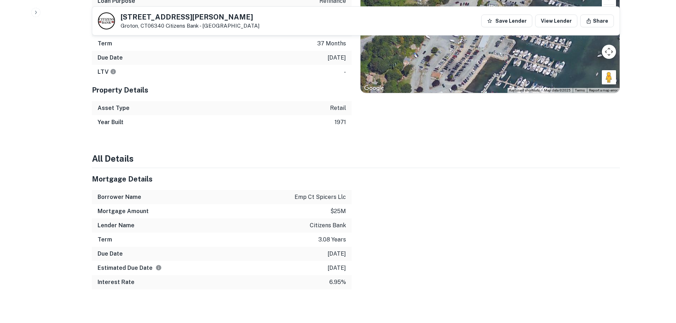
scroll to position [481, 0]
drag, startPoint x: 150, startPoint y: 283, endPoint x: 354, endPoint y: 289, distance: 203.7
click at [354, 289] on div "Summary Mortgage Details Borrower Name Transaction Date 11/28/2022 Loan Purpose…" at bounding box center [356, 125] width 528 height 396
click at [327, 270] on p "11/30/2025" at bounding box center [336, 267] width 18 height 9
drag, startPoint x: 326, startPoint y: 269, endPoint x: 345, endPoint y: 268, distance: 18.8
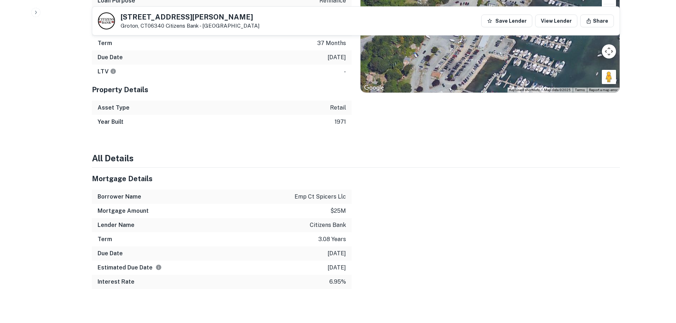
click at [345, 268] on p "11/30/2025" at bounding box center [336, 267] width 18 height 9
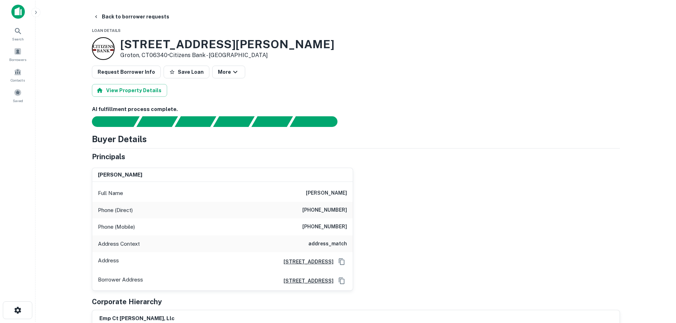
scroll to position [0, 0]
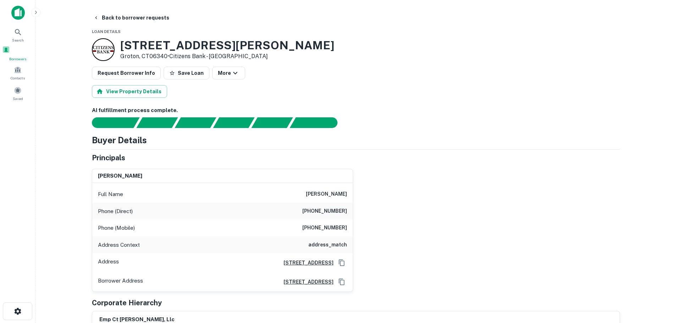
click at [24, 53] on div "Borrowers" at bounding box center [17, 54] width 31 height 16
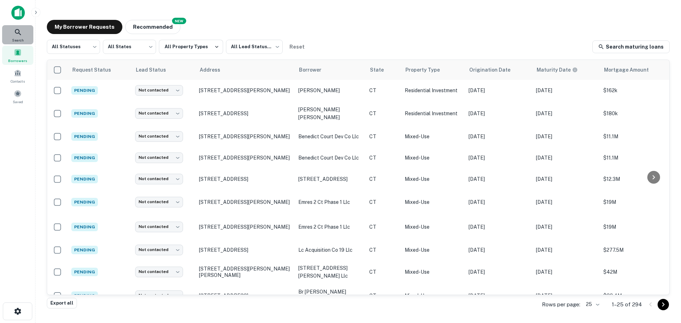
click at [16, 39] on span "Search" at bounding box center [18, 40] width 12 height 6
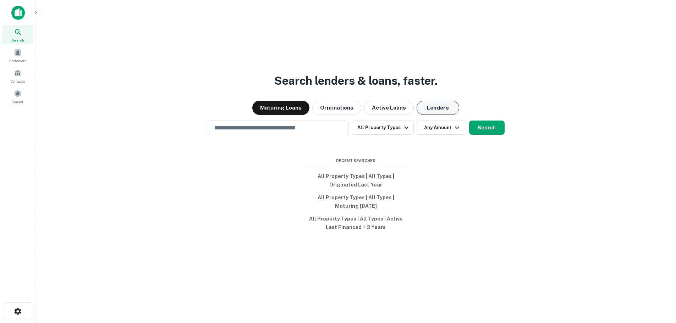
click at [424, 107] on button "Lenders" at bounding box center [437, 108] width 43 height 14
click at [428, 107] on button "Lenders" at bounding box center [437, 108] width 43 height 14
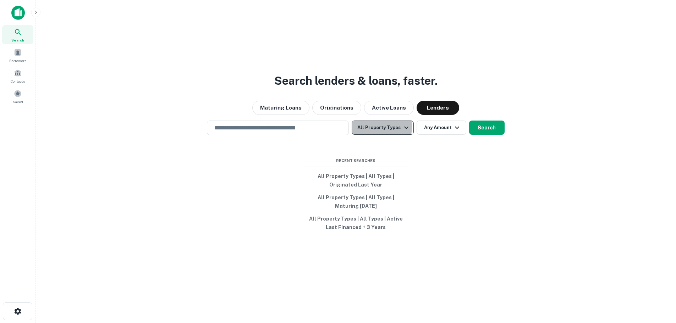
click at [367, 126] on button "All Property Types" at bounding box center [382, 128] width 62 height 14
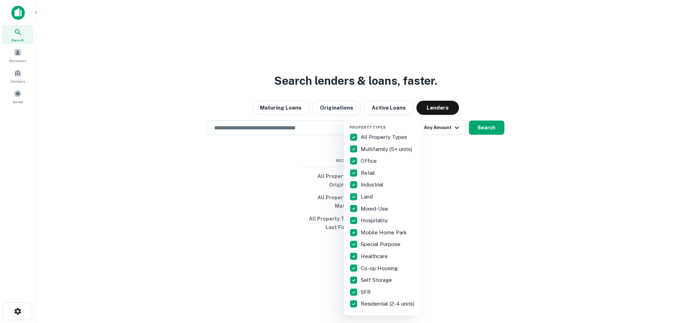
click at [462, 153] on div at bounding box center [340, 161] width 681 height 323
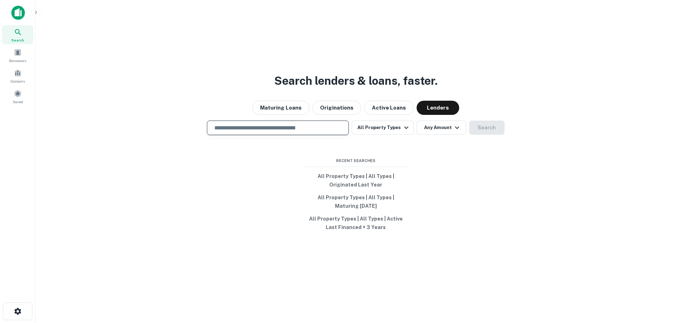
click at [287, 130] on input "text" at bounding box center [277, 128] width 135 height 8
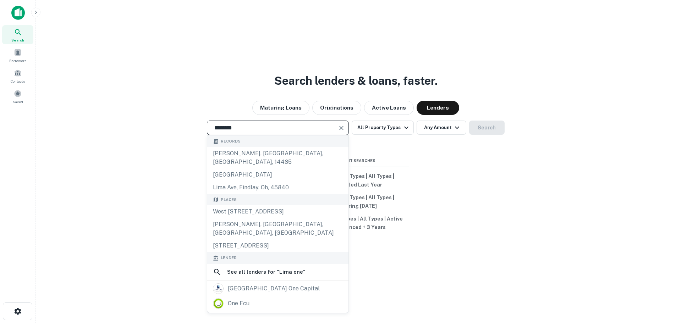
type input "**********"
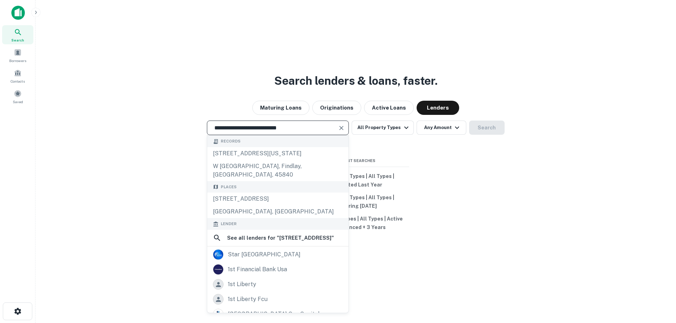
drag, startPoint x: 312, startPoint y: 129, endPoint x: 165, endPoint y: 129, distance: 147.9
click at [165, 129] on div "**********" at bounding box center [355, 128] width 629 height 15
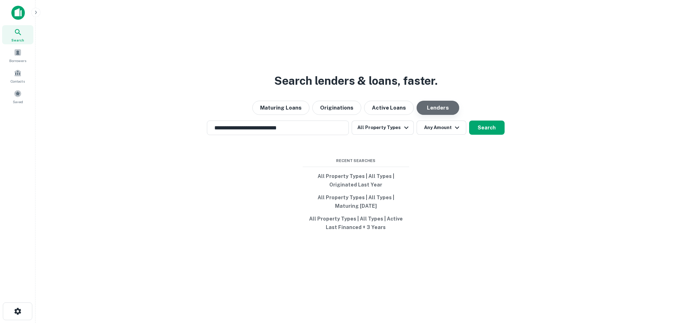
click at [433, 104] on button "Lenders" at bounding box center [437, 108] width 43 height 14
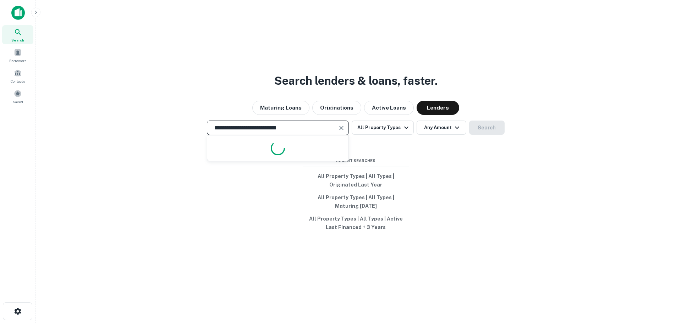
click at [289, 128] on input "**********" at bounding box center [272, 128] width 125 height 8
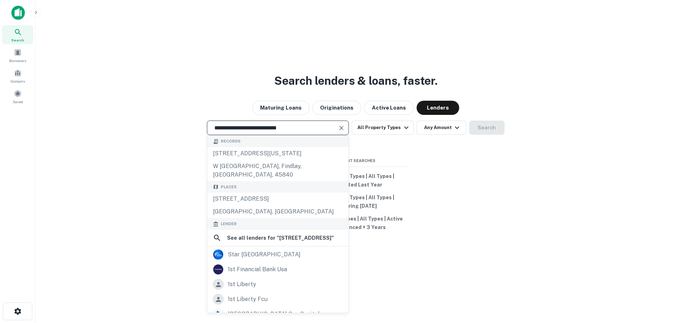
drag, startPoint x: 313, startPoint y: 124, endPoint x: 198, endPoint y: 134, distance: 115.3
click at [198, 134] on div "**********" at bounding box center [355, 128] width 629 height 15
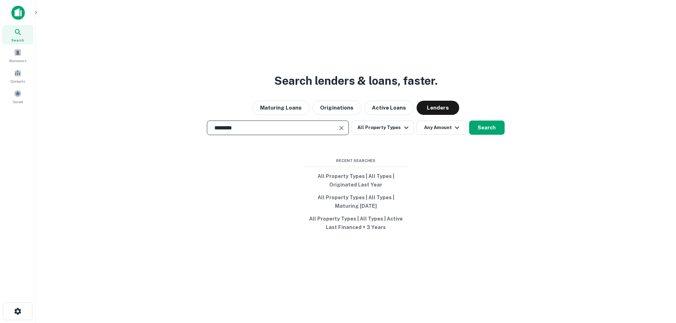
type input "**********"
drag, startPoint x: 294, startPoint y: 136, endPoint x: 179, endPoint y: 148, distance: 115.5
click at [179, 148] on div "**********" at bounding box center [355, 178] width 629 height 323
click at [381, 105] on button "Active Loans" at bounding box center [389, 108] width 50 height 14
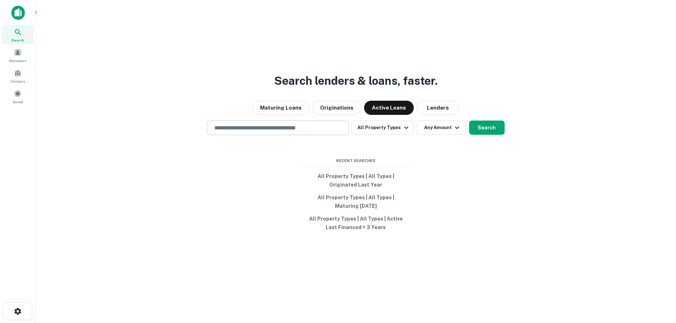
click at [316, 122] on div "​" at bounding box center [278, 128] width 142 height 15
click at [432, 110] on button "Lenders" at bounding box center [437, 108] width 43 height 14
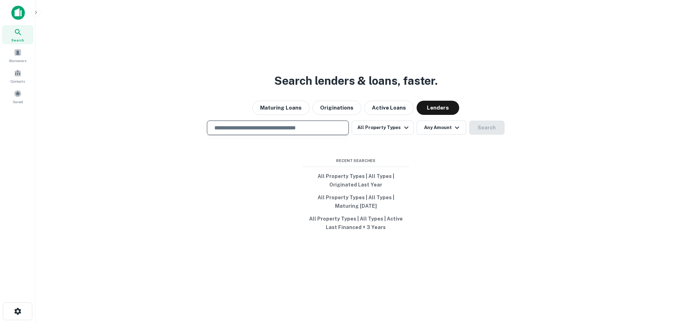
click at [272, 131] on input "text" at bounding box center [277, 128] width 135 height 8
type input "**********"
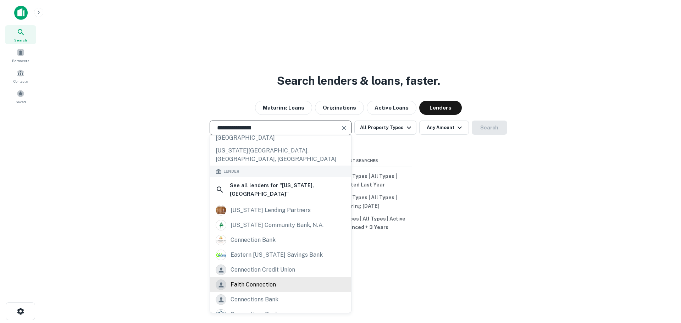
scroll to position [100, 0]
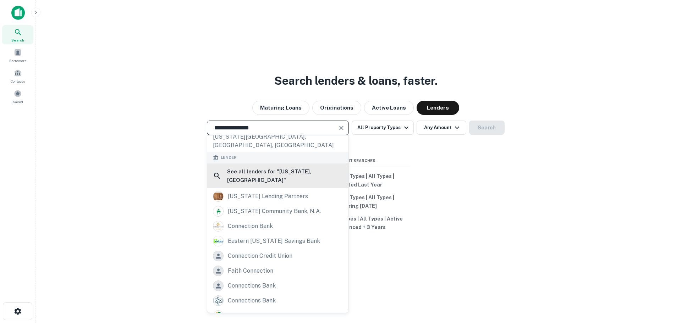
click at [277, 167] on h6 "See all lenders for " Connecticut, USA "" at bounding box center [285, 175] width 116 height 17
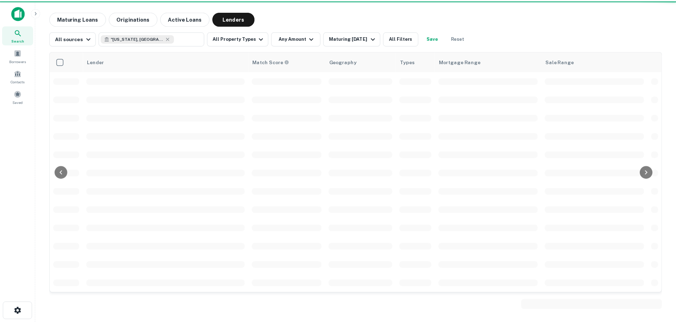
scroll to position [35, 0]
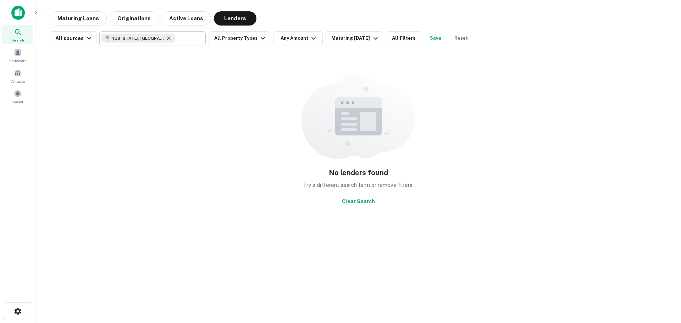
click at [166, 40] on icon at bounding box center [169, 38] width 6 height 6
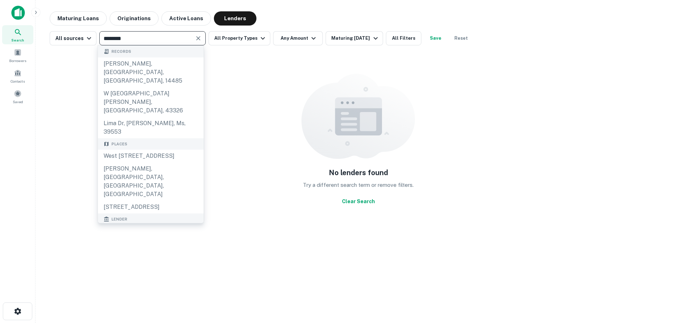
type input "********"
click at [156, 245] on div "lima one capital" at bounding box center [157, 253] width 79 height 17
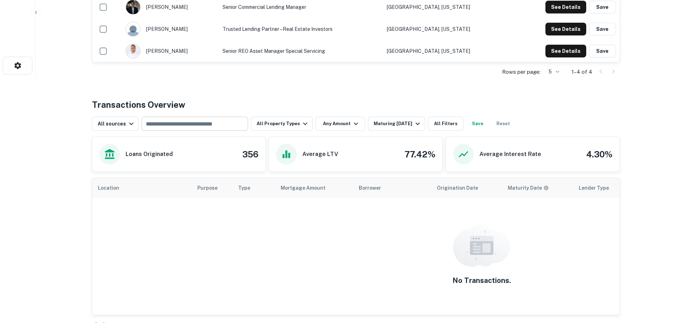
scroll to position [248, 0]
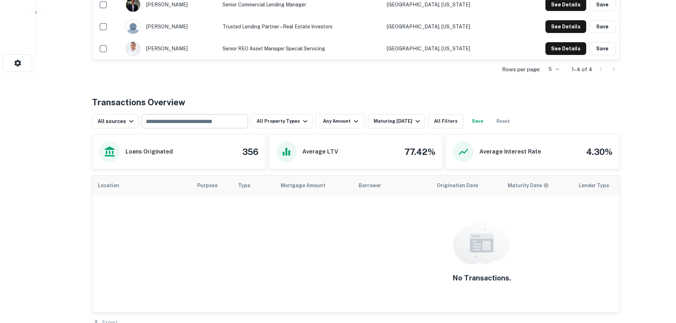
click at [201, 121] on input "text" at bounding box center [194, 121] width 101 height 10
type input "******"
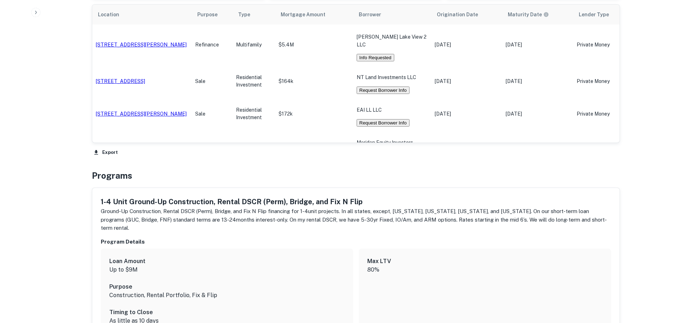
scroll to position [355, 0]
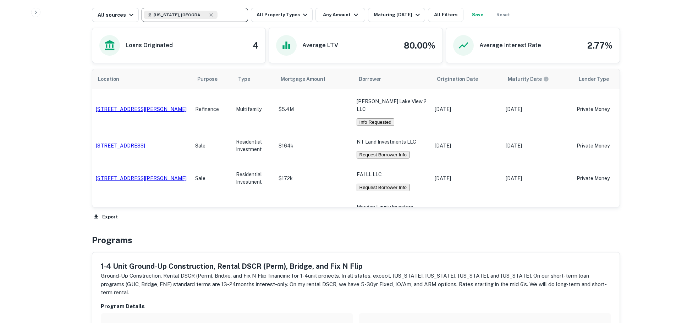
click at [398, 159] on button "Request Borrower Info" at bounding box center [382, 154] width 53 height 7
click at [401, 159] on button "Request Borrower Info" at bounding box center [382, 154] width 53 height 7
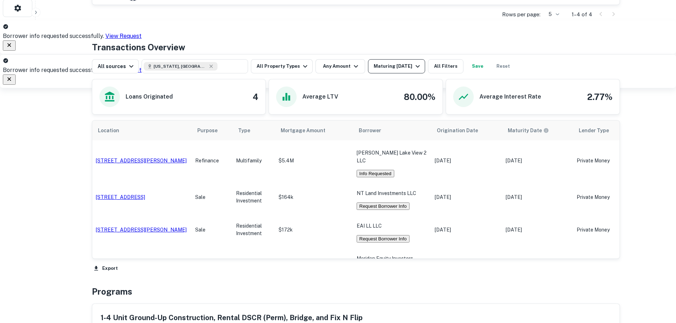
scroll to position [248, 0]
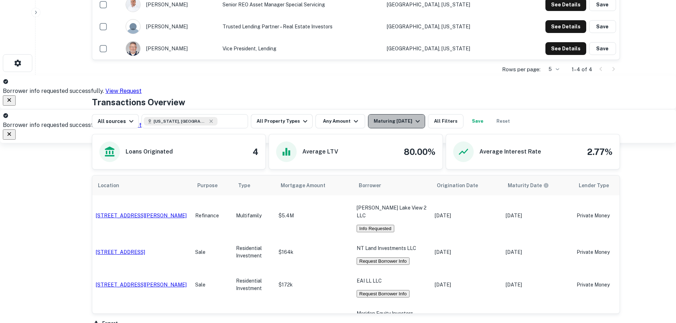
click at [388, 122] on div "Maturing In 1 Year" at bounding box center [397, 121] width 48 height 9
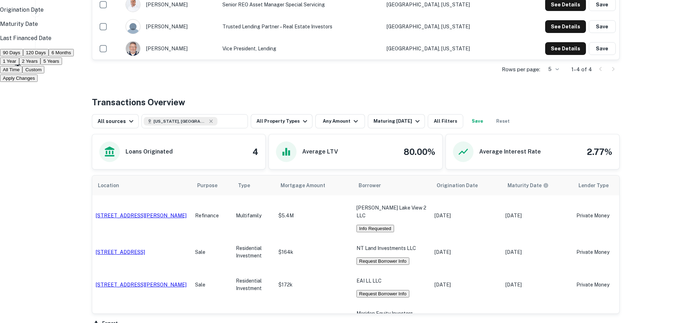
click at [40, 65] on button "2 Years" at bounding box center [29, 60] width 21 height 7
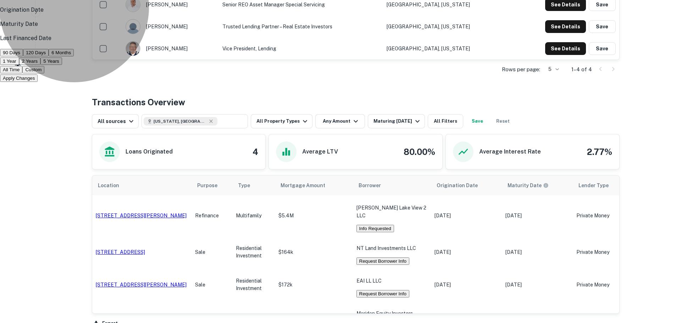
click at [38, 82] on button "Apply Changes" at bounding box center [19, 77] width 38 height 7
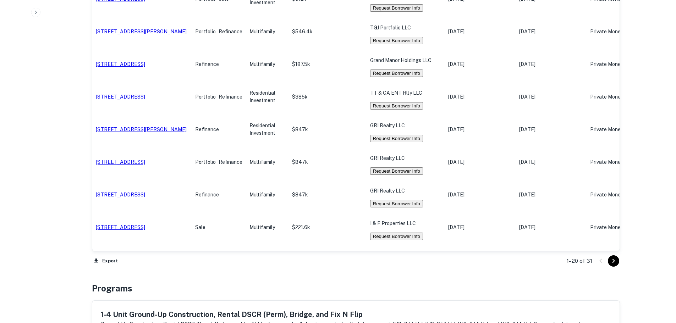
scroll to position [674, 0]
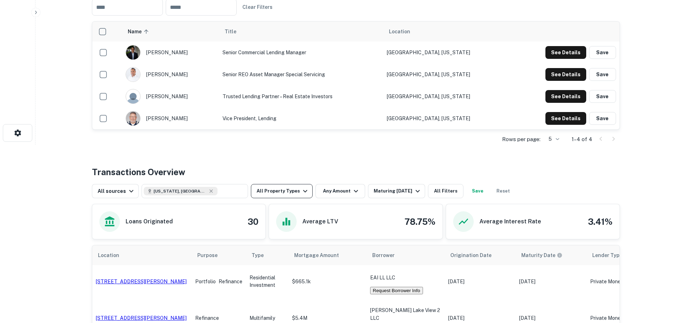
scroll to position [177, 0]
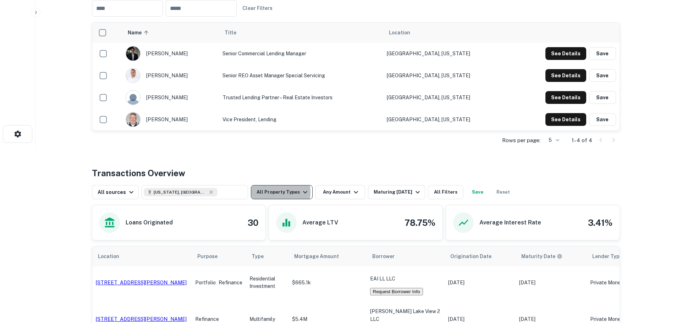
click at [268, 192] on button "All Property Types" at bounding box center [282, 192] width 62 height 14
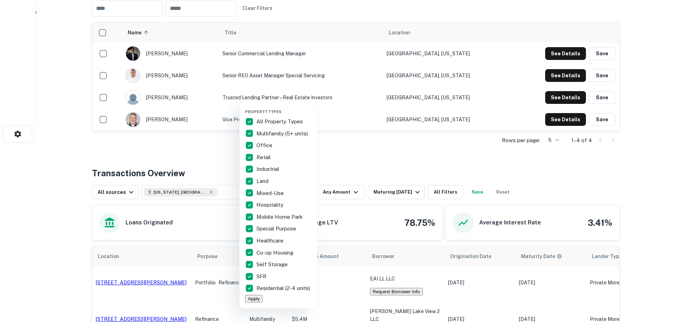
click at [342, 165] on div at bounding box center [340, 161] width 681 height 323
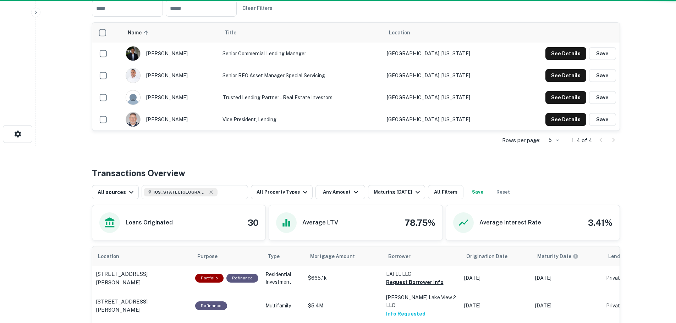
click at [373, 190] on div "Maturing In 2 Years" at bounding box center [397, 192] width 48 height 9
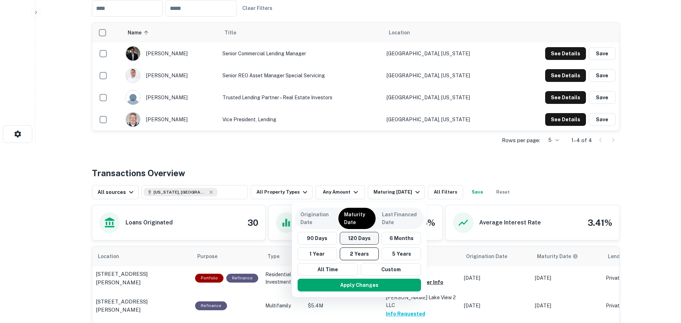
click at [347, 237] on button "120 Days" at bounding box center [359, 238] width 39 height 13
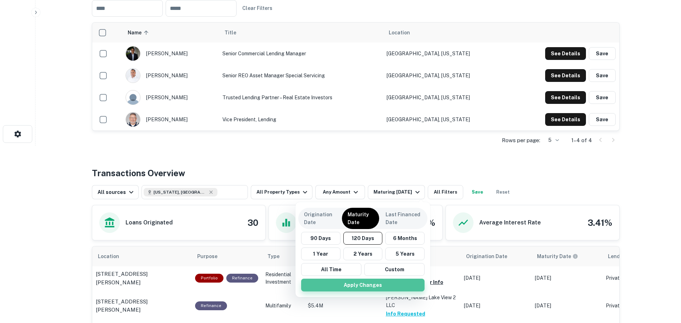
click at [359, 285] on button "Apply Changes" at bounding box center [362, 285] width 123 height 13
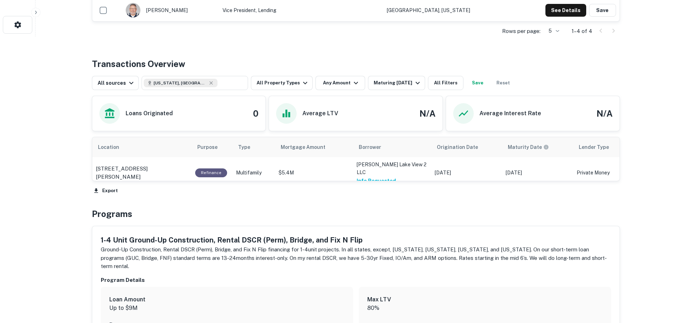
scroll to position [284, 0]
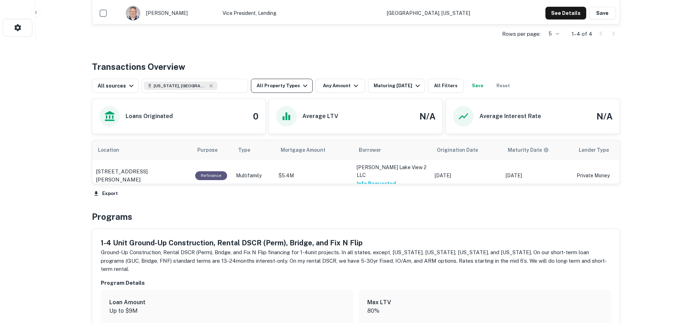
click at [290, 91] on button "All Property Types" at bounding box center [282, 86] width 62 height 14
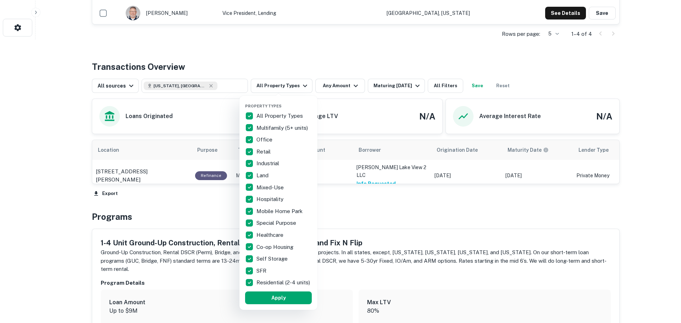
click at [316, 52] on div at bounding box center [340, 161] width 681 height 323
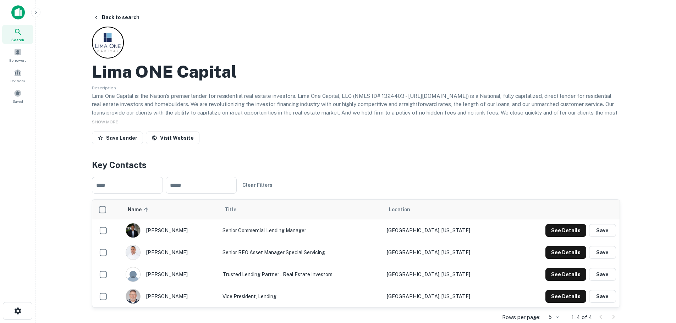
scroll to position [0, 0]
click at [23, 34] on div "Search" at bounding box center [17, 34] width 31 height 19
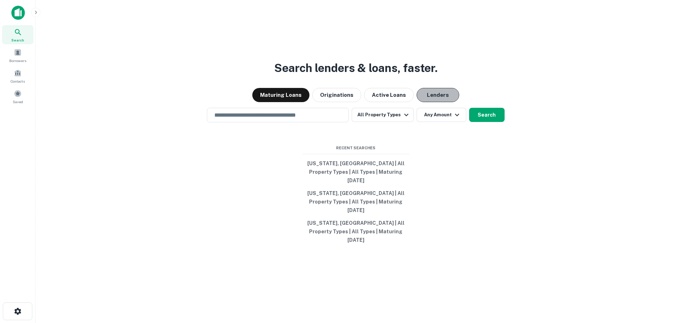
click at [422, 102] on button "Lenders" at bounding box center [437, 95] width 43 height 14
click at [281, 119] on input "text" at bounding box center [277, 115] width 135 height 8
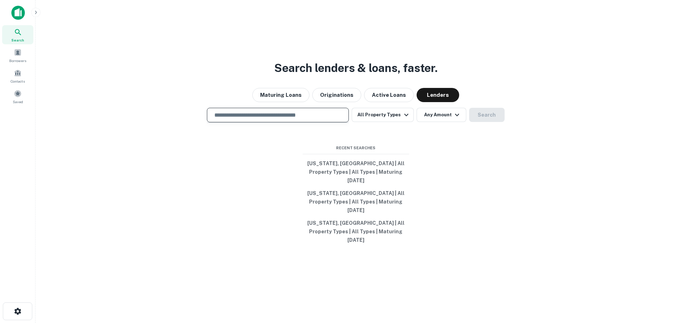
type input "*"
click at [281, 119] on input "text" at bounding box center [277, 115] width 135 height 8
type input "**********"
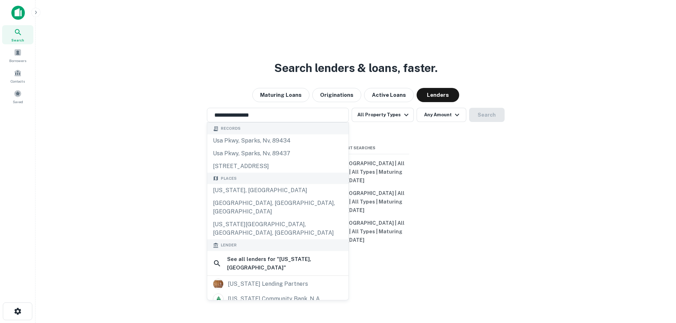
click at [472, 149] on div "**********" at bounding box center [355, 178] width 629 height 323
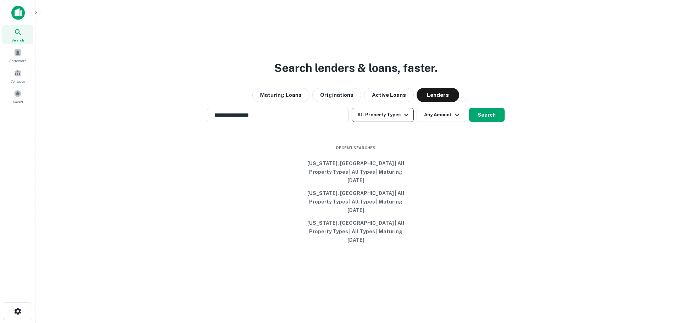
click at [399, 122] on button "All Property Types" at bounding box center [382, 115] width 62 height 14
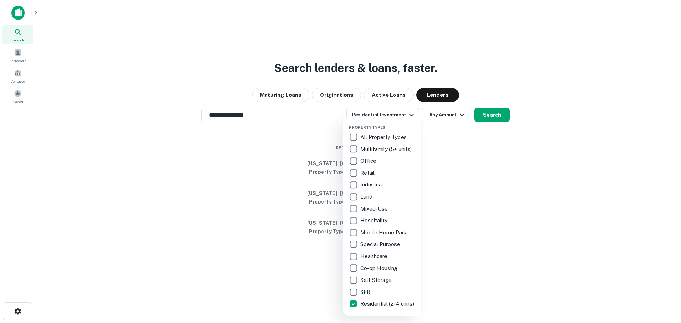
click at [476, 243] on div at bounding box center [340, 161] width 681 height 323
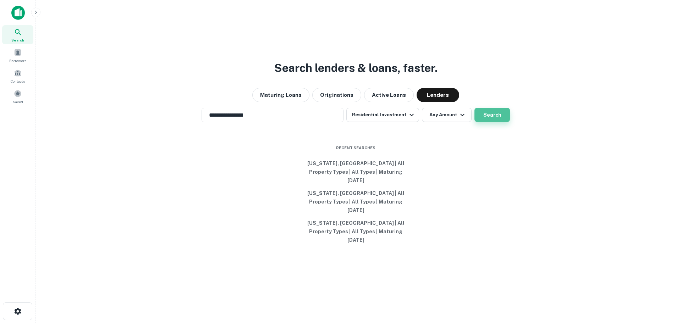
click at [489, 122] on button "Search" at bounding box center [491, 115] width 35 height 14
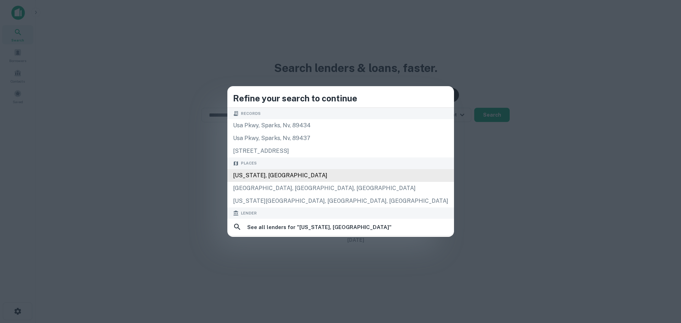
click at [323, 176] on div "Connecticut, USA" at bounding box center [340, 175] width 227 height 13
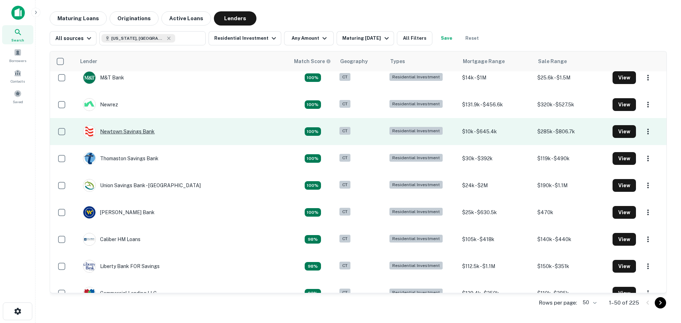
scroll to position [142, 0]
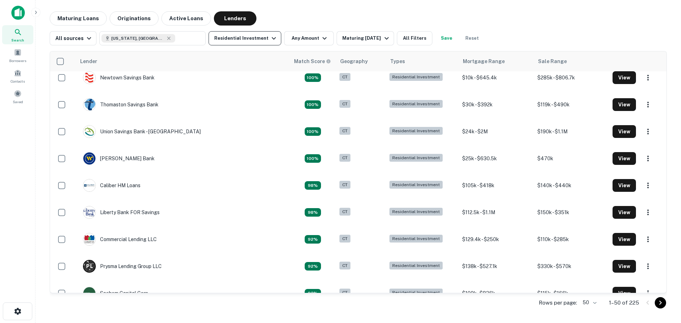
click at [257, 44] on button "Residential Investment" at bounding box center [245, 38] width 73 height 14
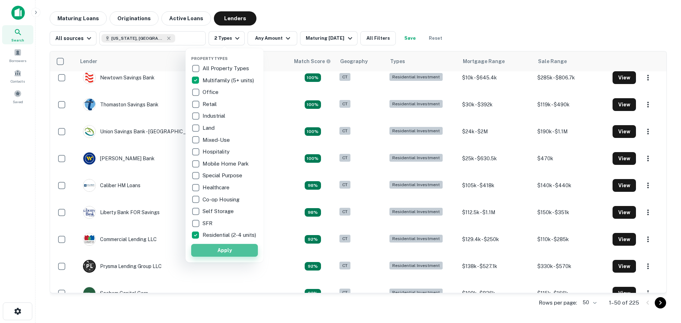
click at [221, 253] on button "Apply" at bounding box center [224, 250] width 67 height 13
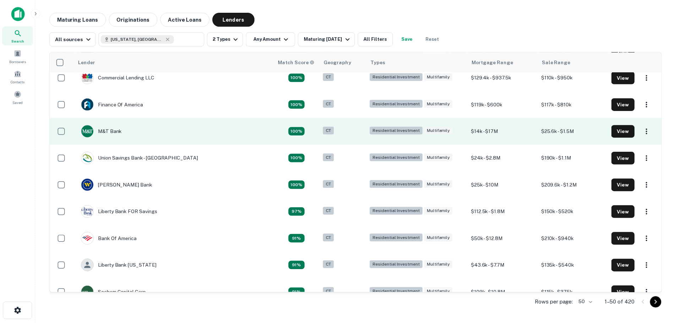
scroll to position [35, 0]
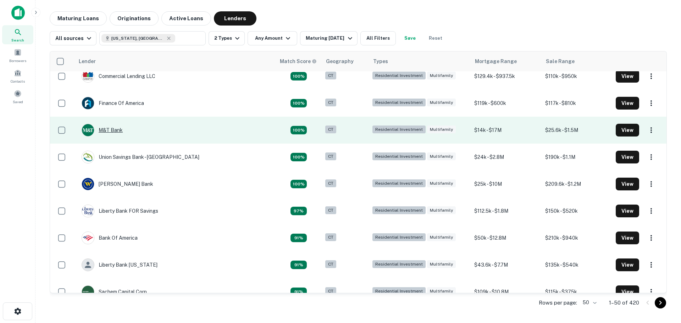
click at [109, 132] on div "M&T Bank" at bounding box center [102, 130] width 41 height 13
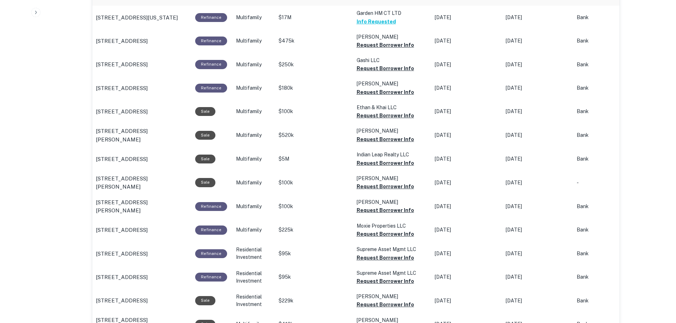
scroll to position [461, 0]
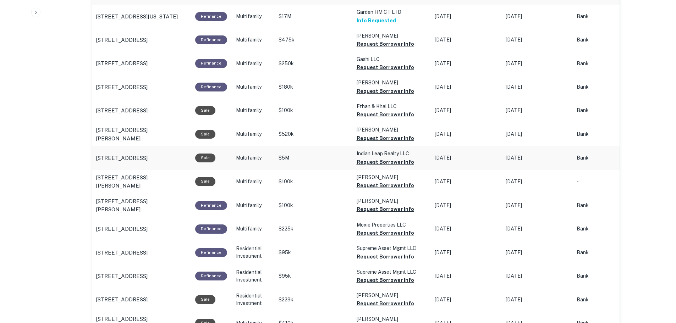
click at [355, 28] on td "Indian Leap Realty LLC Request Borrower Info" at bounding box center [392, 16] width 78 height 23
click at [371, 48] on button "Request Borrower Info" at bounding box center [384, 44] width 57 height 9
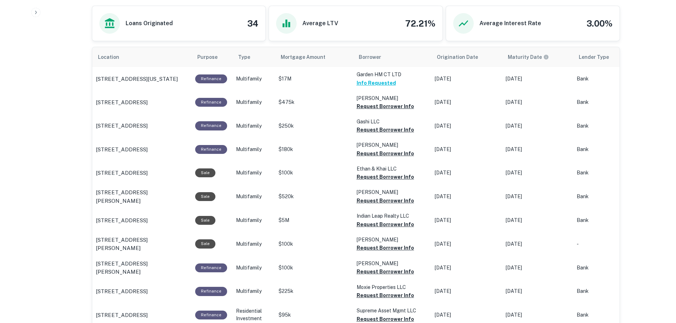
scroll to position [348, 0]
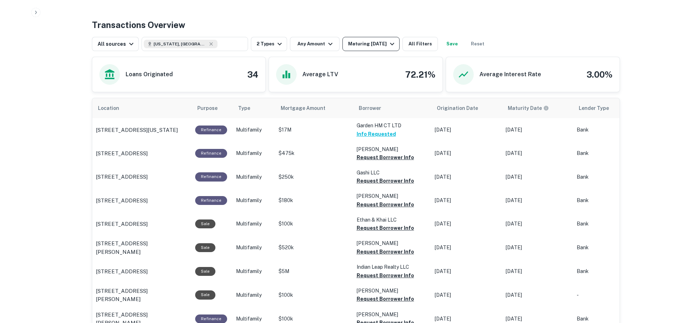
click at [375, 46] on div "Maturing In 1 Year" at bounding box center [372, 44] width 48 height 9
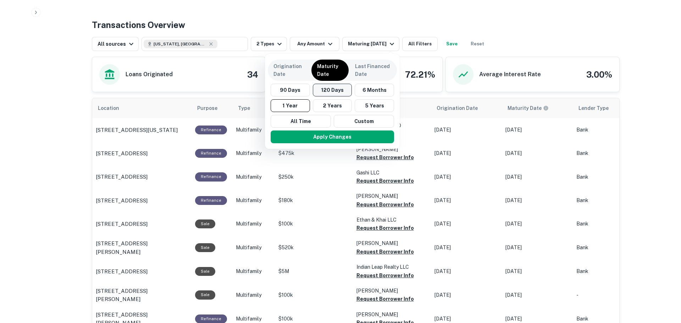
click at [324, 93] on button "120 Days" at bounding box center [332, 90] width 39 height 13
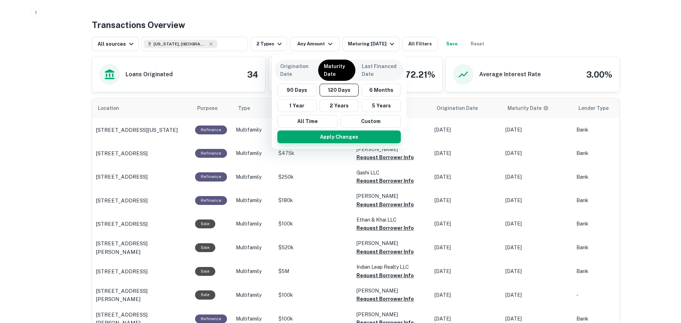
click at [341, 135] on button "Apply Changes" at bounding box center [338, 137] width 123 height 13
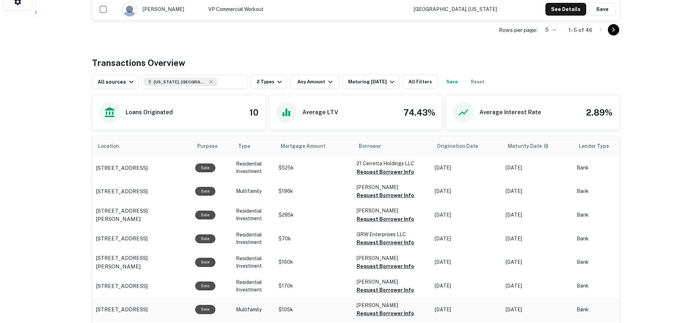
scroll to position [277, 0]
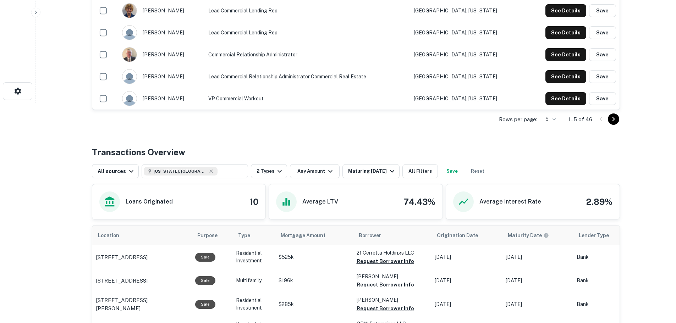
scroll to position [214, 0]
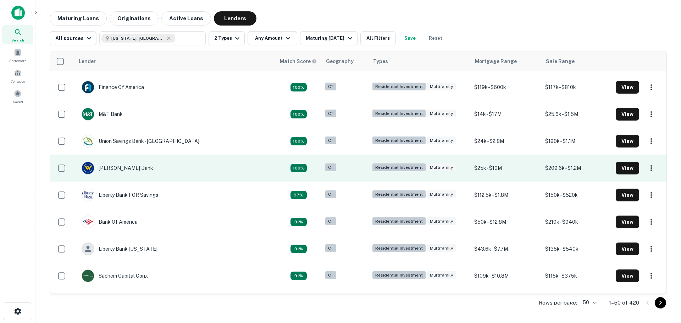
scroll to position [71, 0]
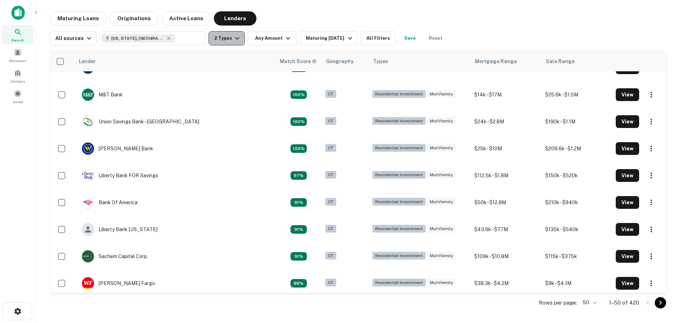
click at [237, 37] on icon "button" at bounding box center [237, 38] width 9 height 9
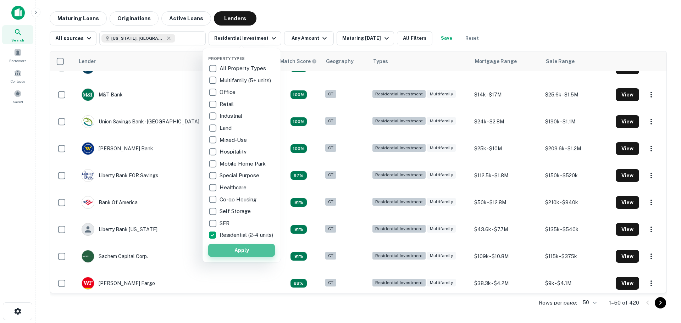
click at [251, 254] on button "Apply" at bounding box center [241, 250] width 67 height 13
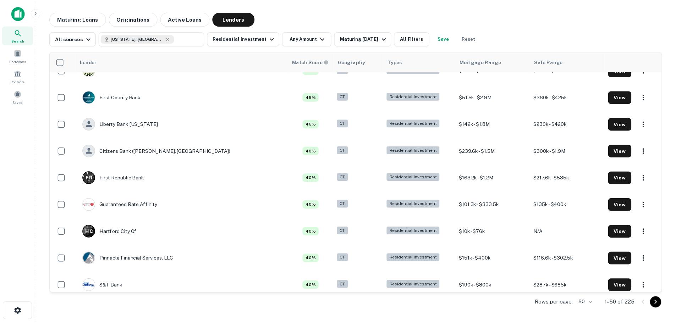
scroll to position [851, 0]
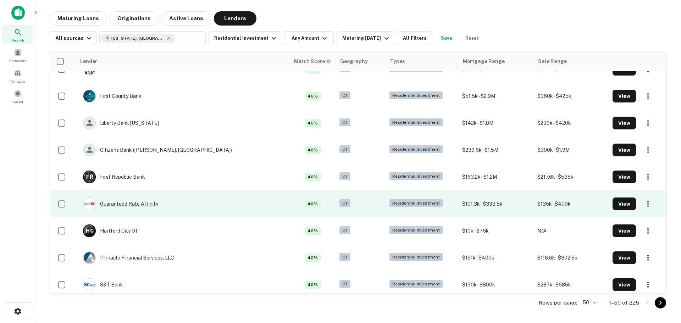
click at [126, 205] on div "Guaranteed Rate Affinity" at bounding box center [120, 204] width 75 height 13
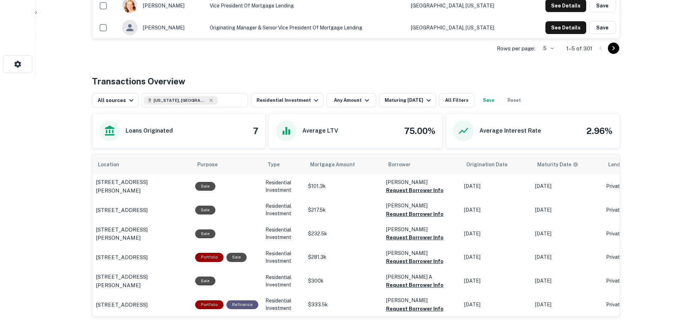
scroll to position [248, 0]
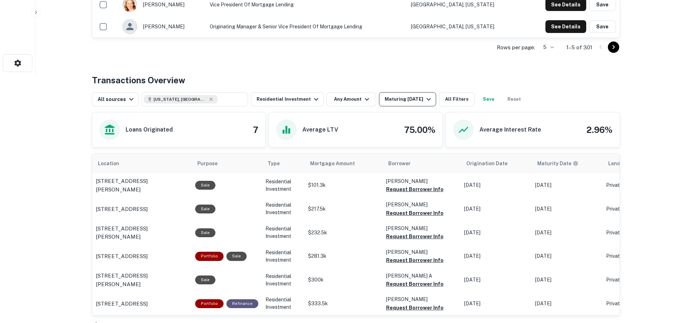
click at [400, 99] on div "Maturing In 1 Year" at bounding box center [408, 99] width 48 height 9
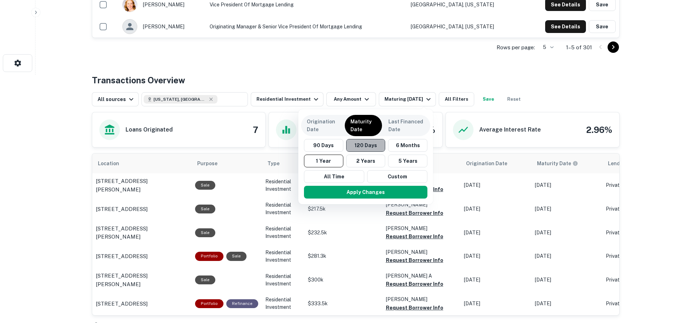
click at [372, 144] on button "120 Days" at bounding box center [365, 145] width 39 height 13
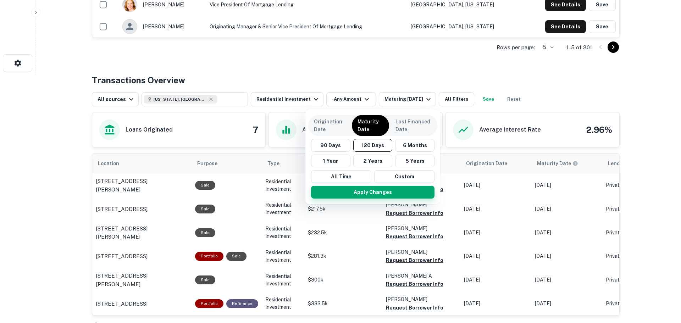
click at [370, 194] on button "Apply Changes" at bounding box center [372, 192] width 123 height 13
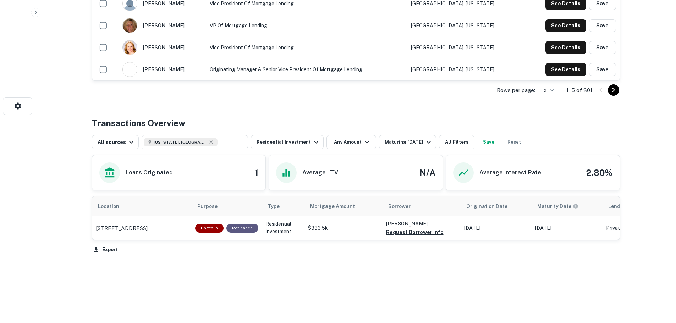
scroll to position [205, 0]
click at [393, 142] on div "Maturing In 120 Days" at bounding box center [408, 142] width 48 height 9
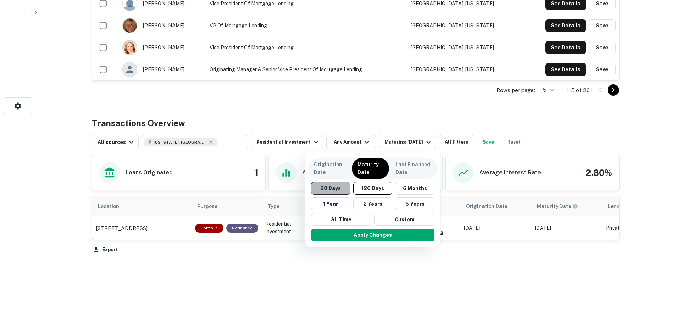
click at [321, 187] on button "90 Days" at bounding box center [330, 188] width 39 height 13
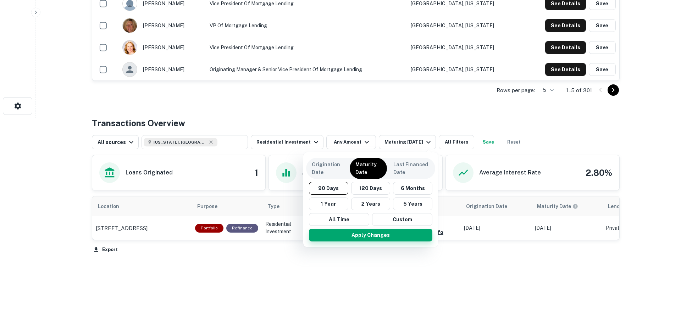
click at [356, 239] on button "Apply Changes" at bounding box center [370, 235] width 123 height 13
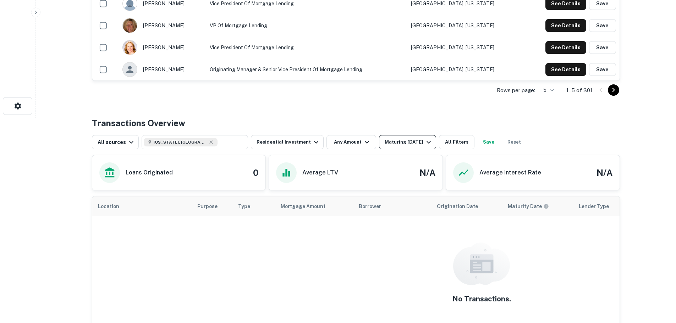
click at [385, 141] on div "Maturing In 90 Days" at bounding box center [408, 142] width 48 height 9
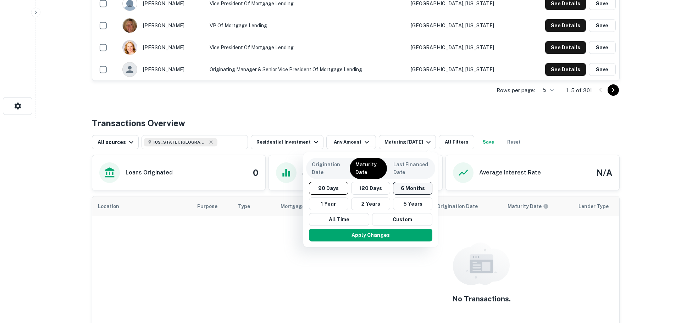
click at [409, 189] on button "6 Months" at bounding box center [412, 188] width 39 height 13
click at [392, 238] on button "Apply Changes" at bounding box center [373, 235] width 123 height 13
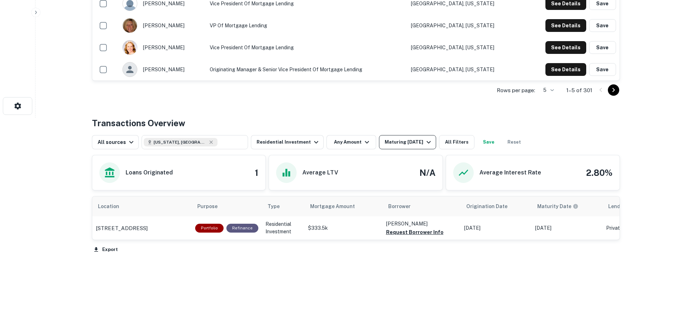
click at [393, 143] on div "Maturing In 6 Months" at bounding box center [408, 142] width 48 height 9
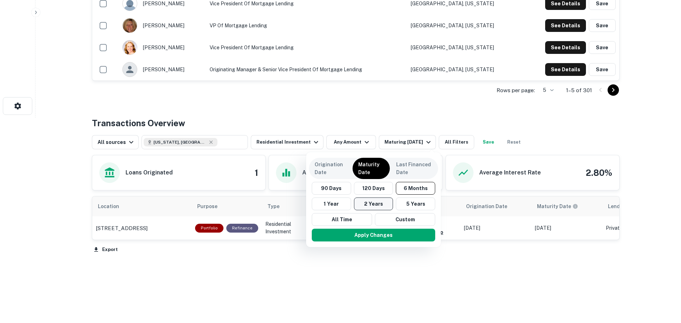
click at [379, 206] on button "2 Years" at bounding box center [373, 204] width 39 height 13
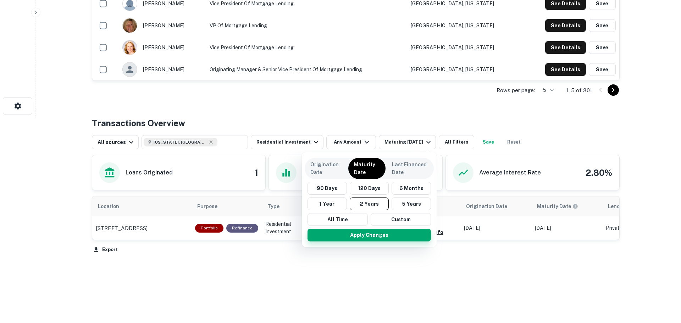
click at [373, 235] on button "Apply Changes" at bounding box center [368, 235] width 123 height 13
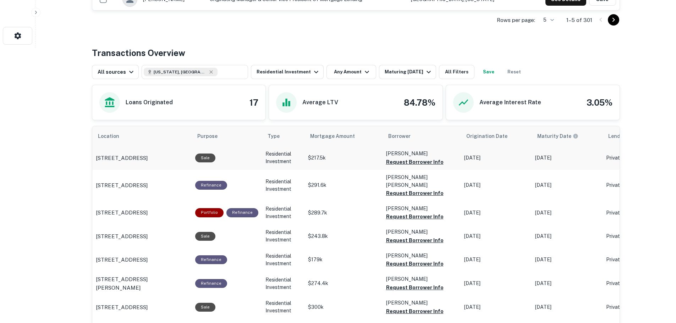
scroll to position [276, 0]
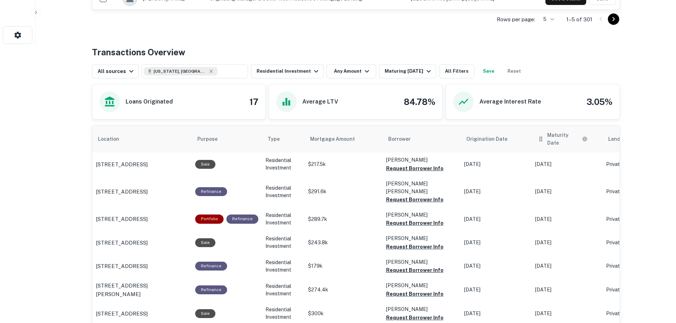
click at [538, 138] on icon "scrollable content" at bounding box center [540, 139] width 7 height 9
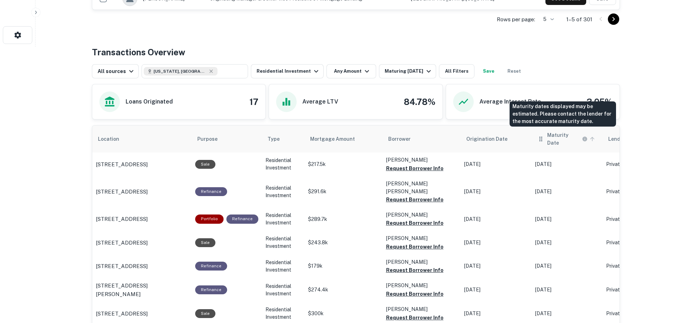
click at [562, 135] on h6 "Maturity Date" at bounding box center [563, 139] width 33 height 16
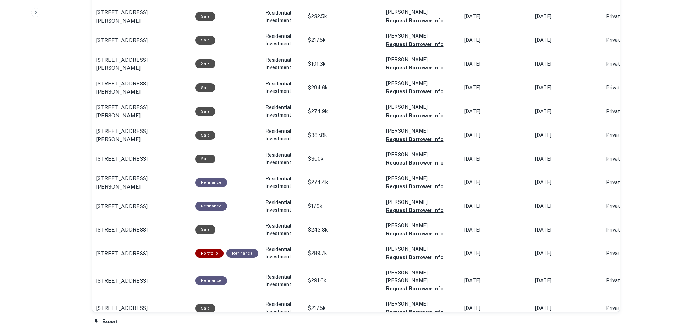
scroll to position [489, 0]
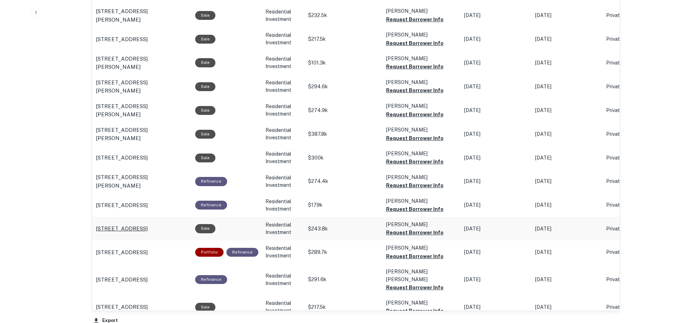
drag, startPoint x: 91, startPoint y: 227, endPoint x: 139, endPoint y: 227, distance: 47.9
drag, startPoint x: 180, startPoint y: 221, endPoint x: 93, endPoint y: 226, distance: 87.4
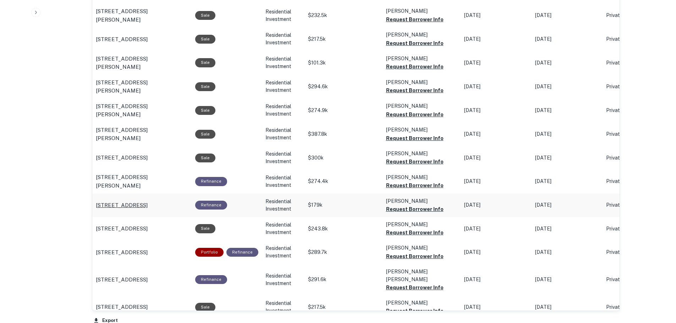
copy p "34 Maple St Enfield, CT06082"
drag, startPoint x: 418, startPoint y: 222, endPoint x: 379, endPoint y: 222, distance: 38.3
copy p "Rallo Elizabeth K"
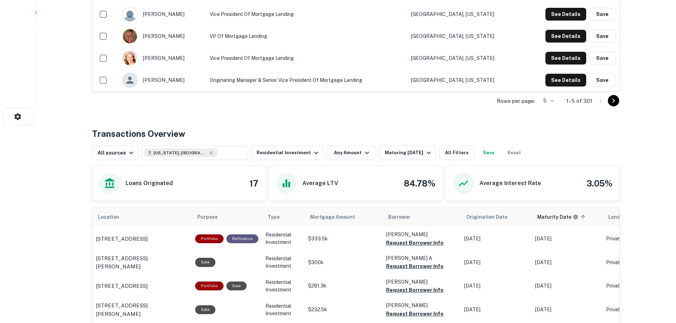
scroll to position [170, 0]
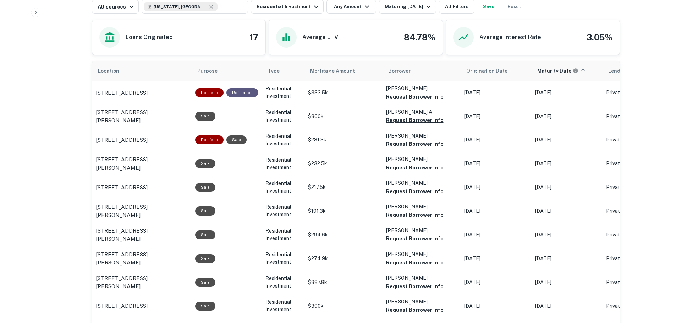
scroll to position [347, 0]
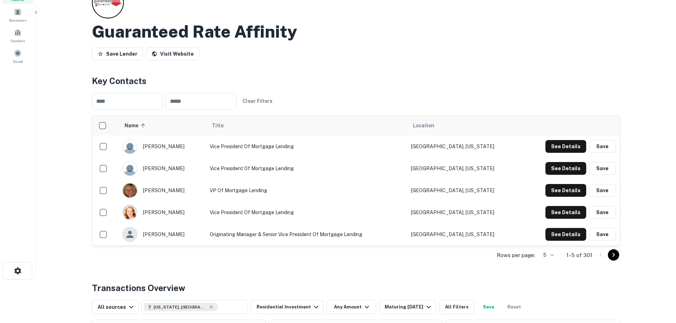
scroll to position [28, 0]
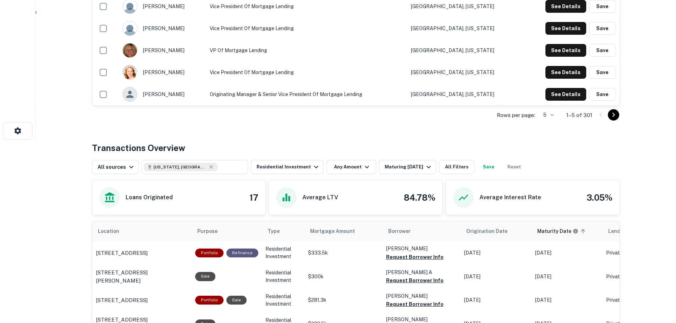
scroll to position [99, 0]
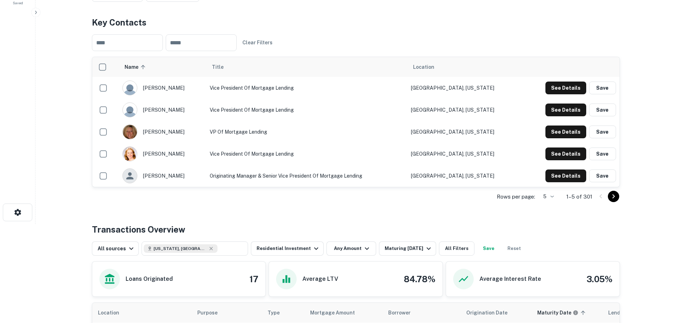
scroll to position [205, 0]
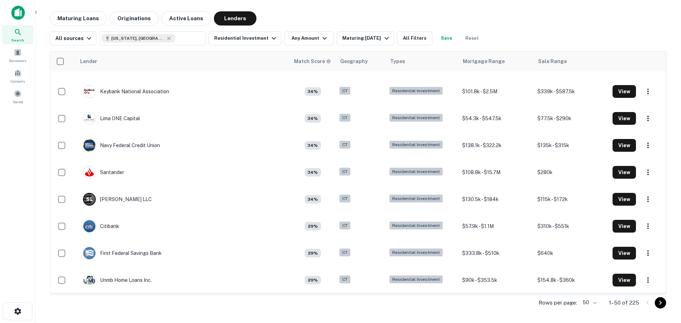
scroll to position [1126, 0]
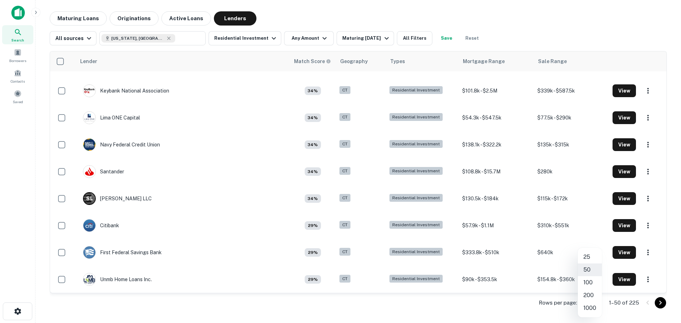
click at [593, 300] on body "Search Borrowers Contacts Saved Maturing Loans Originations Active Loans Lender…" at bounding box center [340, 161] width 681 height 323
click at [590, 293] on li "200" at bounding box center [590, 295] width 24 height 13
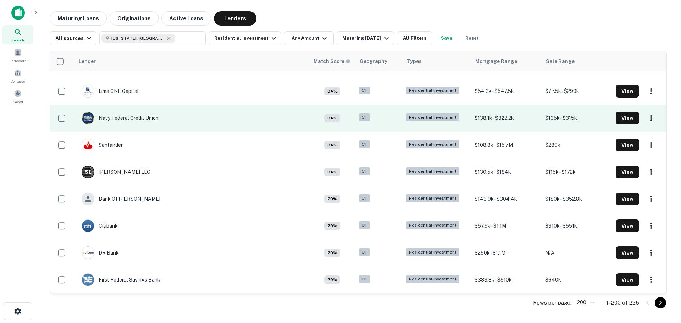
scroll to position [1161, 0]
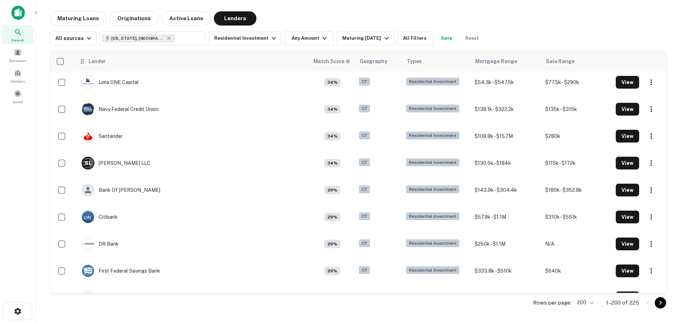
click at [121, 64] on div "Lender" at bounding box center [192, 61] width 226 height 9
click at [121, 61] on div "Lender" at bounding box center [192, 61] width 226 height 9
click at [144, 55] on th "Lender" at bounding box center [191, 61] width 235 height 20
click at [162, 63] on div "Lender" at bounding box center [192, 61] width 226 height 9
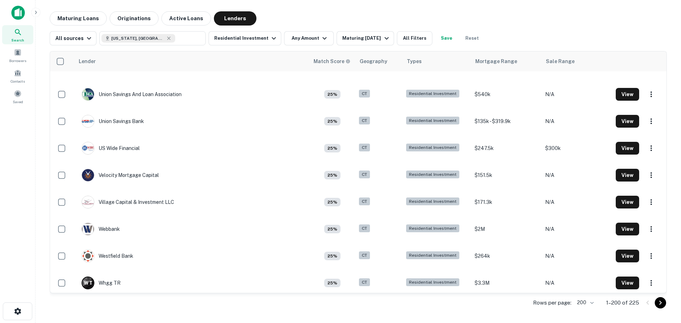
scroll to position [5174, 0]
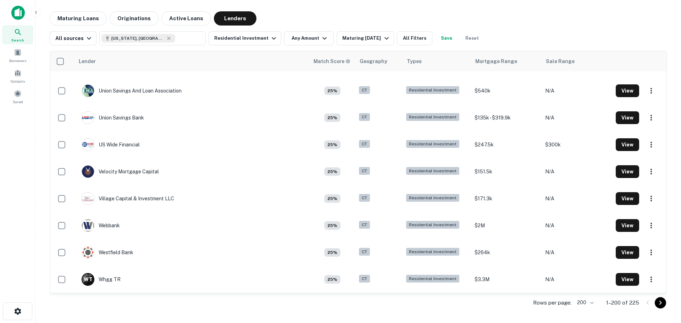
click at [587, 306] on body "Search Borrowers Contacts Saved Maturing Loans Originations Active Loans Lender…" at bounding box center [340, 161] width 681 height 323
click at [636, 304] on div at bounding box center [340, 161] width 681 height 323
click at [659, 303] on icon "Go to next page" at bounding box center [660, 303] width 9 height 9
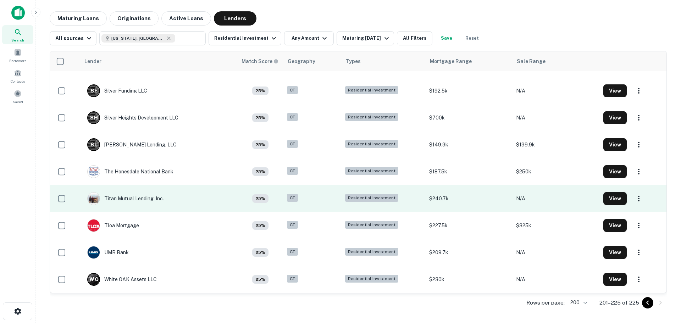
scroll to position [452, 0]
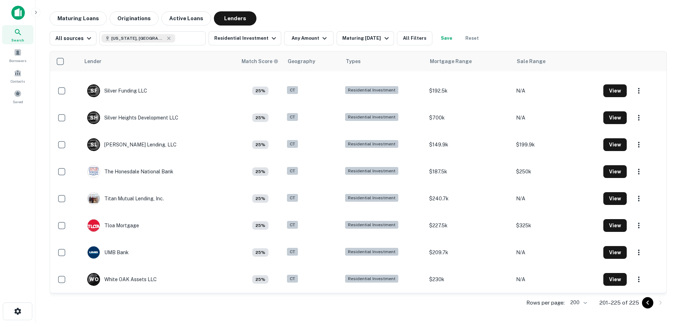
click at [647, 304] on icon "Go to previous page" at bounding box center [647, 303] width 9 height 9
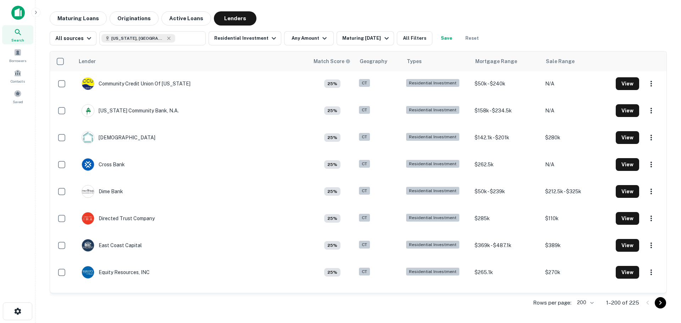
scroll to position [2372, 0]
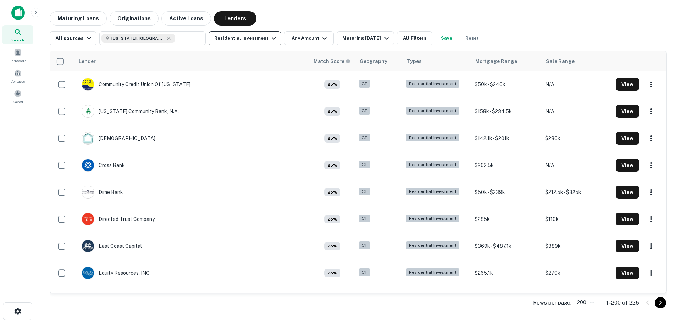
click at [236, 37] on button "Residential Investment" at bounding box center [245, 38] width 73 height 14
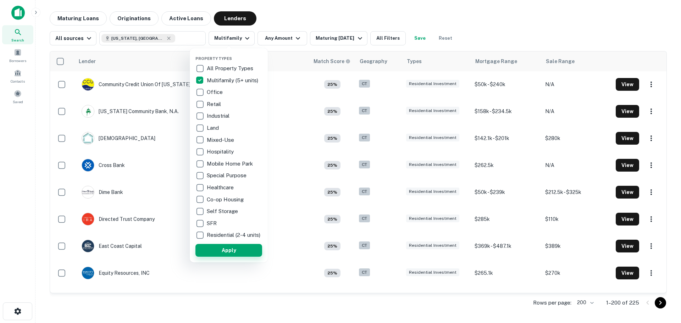
click at [233, 254] on button "Apply" at bounding box center [228, 250] width 67 height 13
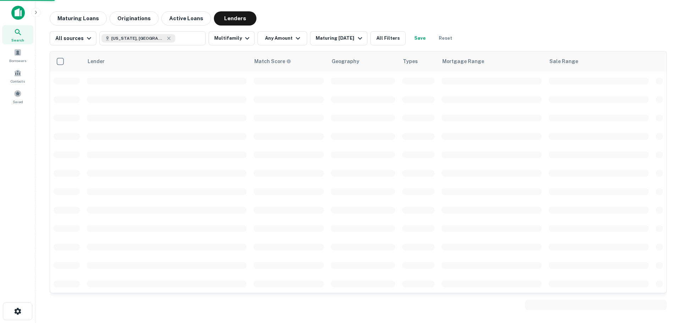
scroll to position [1622, 0]
click at [282, 38] on div "Property Types All Property Types Multifamily (5+ units) Office Retail Industri…" at bounding box center [340, 161] width 681 height 323
click at [294, 37] on div "Property Types All Property Types Multifamily (5+ units) Office Retail Industri…" at bounding box center [340, 161] width 681 height 323
click at [293, 37] on div "Property Types All Property Types Multifamily (5+ units) Office Retail Industri…" at bounding box center [340, 161] width 681 height 323
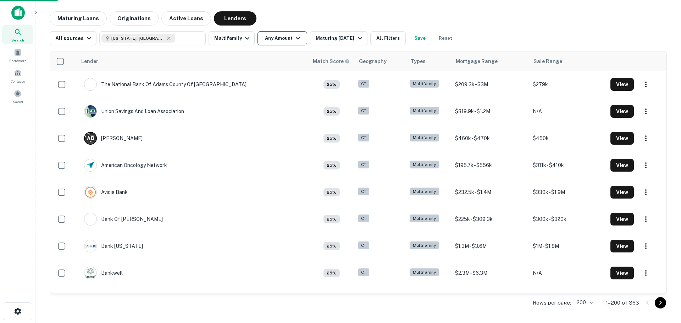
click at [294, 39] on icon "button" at bounding box center [298, 38] width 9 height 9
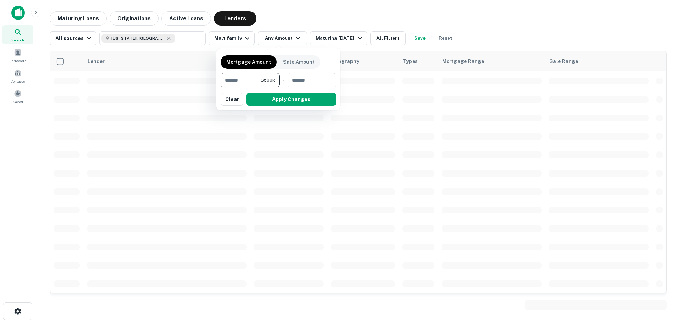
type input "*******"
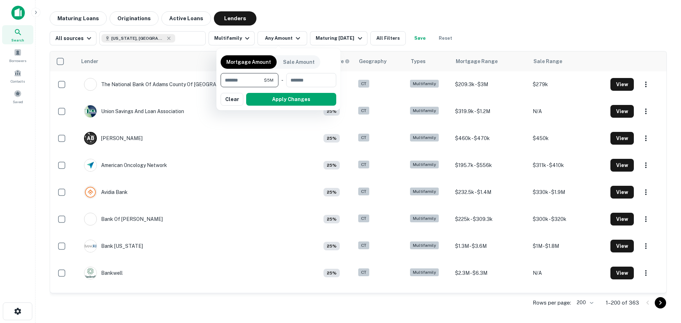
scroll to position [2372, 0]
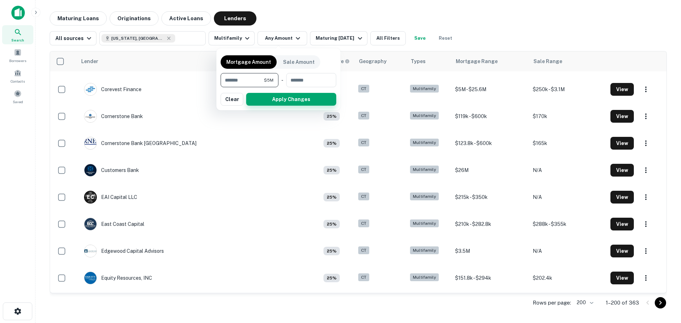
click at [272, 100] on button "Apply Changes" at bounding box center [291, 99] width 90 height 13
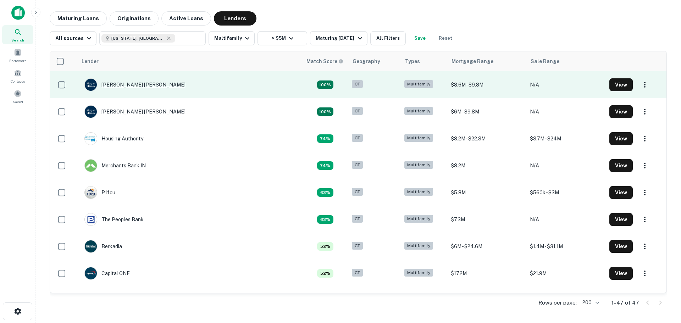
click at [127, 86] on div "[PERSON_NAME] [PERSON_NAME]" at bounding box center [134, 84] width 101 height 13
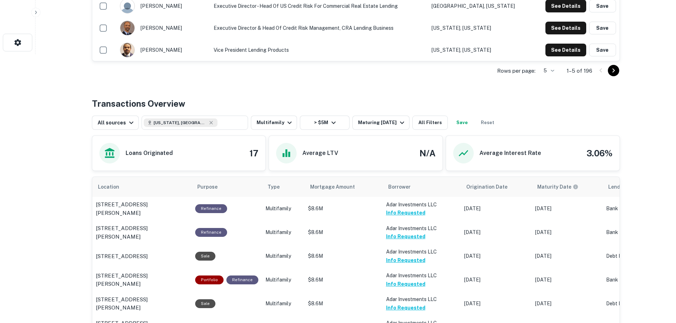
scroll to position [284, 0]
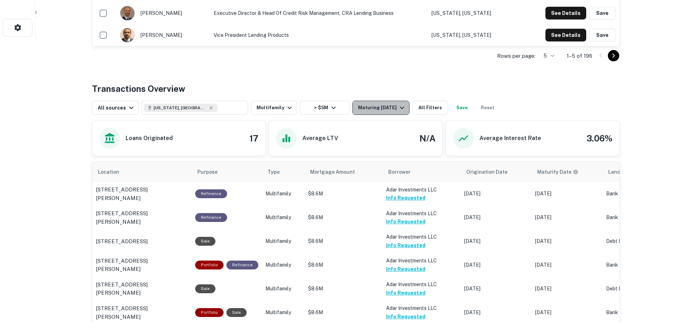
click at [382, 111] on div "Maturing In 1 Year" at bounding box center [382, 108] width 48 height 9
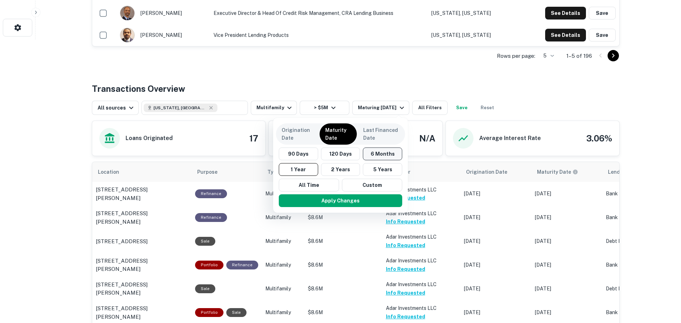
click at [378, 156] on button "6 Months" at bounding box center [382, 154] width 39 height 13
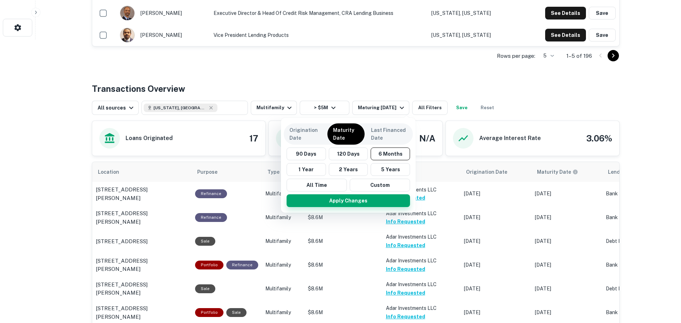
click at [362, 199] on button "Apply Changes" at bounding box center [348, 200] width 123 height 13
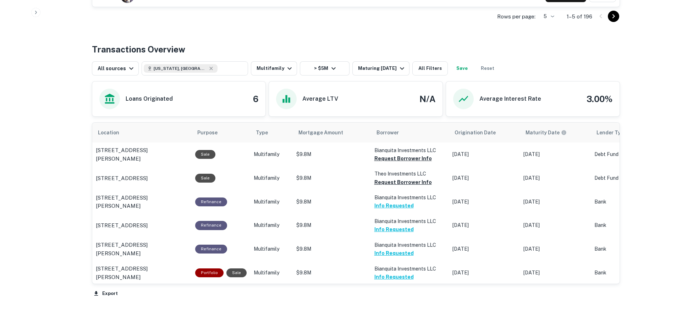
scroll to position [355, 0]
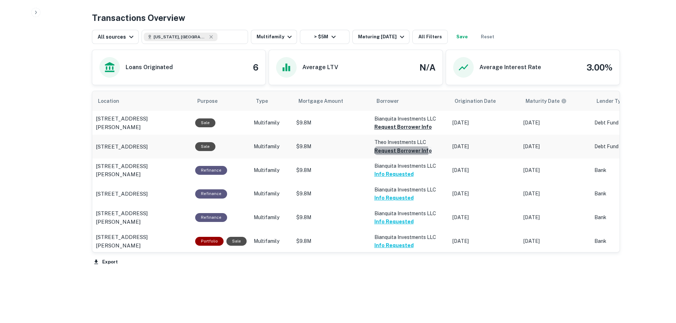
click at [385, 131] on button "Request Borrower Info" at bounding box center [402, 127] width 57 height 9
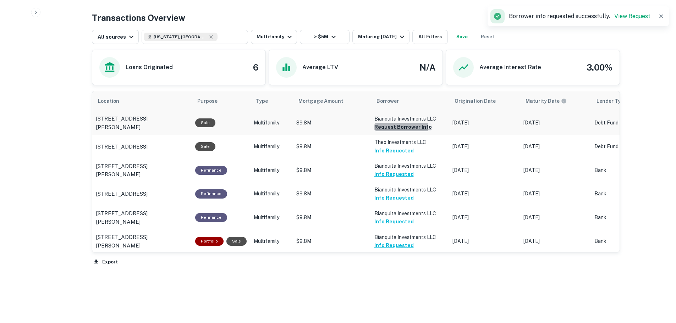
click at [385, 125] on button "Request Borrower Info" at bounding box center [402, 127] width 57 height 9
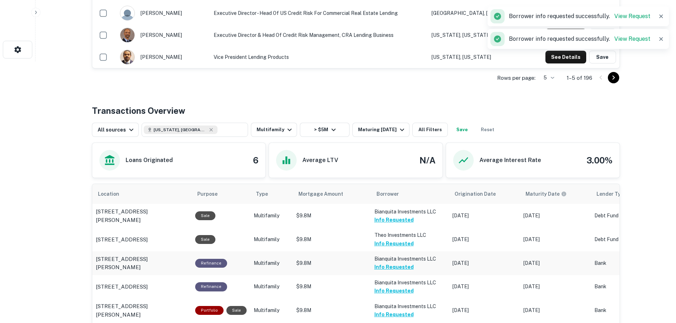
scroll to position [261, 0]
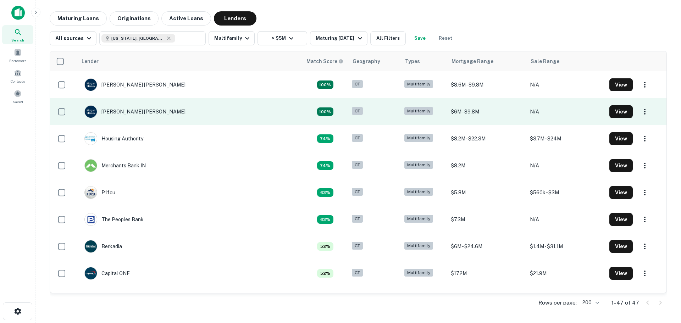
click at [132, 108] on div "[PERSON_NAME] [PERSON_NAME]" at bounding box center [134, 111] width 101 height 13
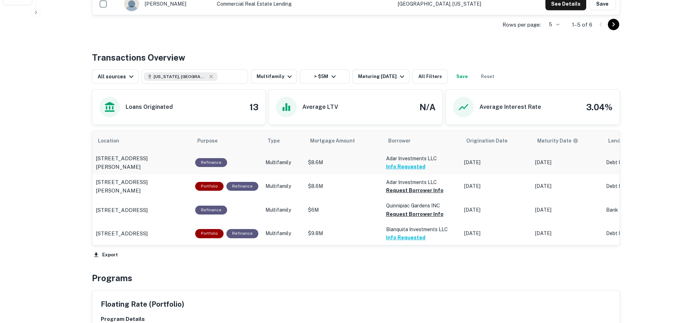
scroll to position [319, 0]
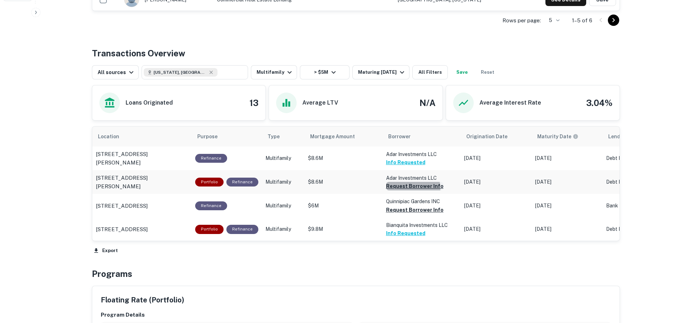
click at [408, 188] on button "Request Borrower Info" at bounding box center [414, 186] width 57 height 9
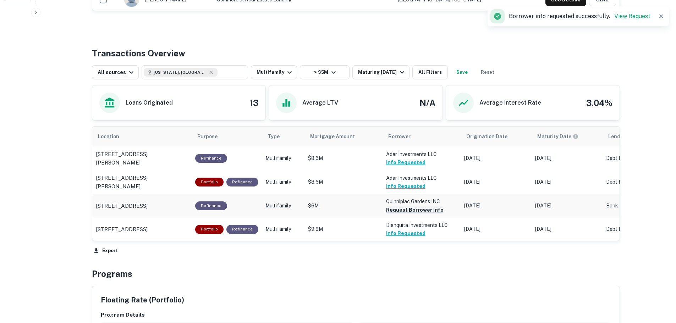
click at [411, 213] on button "Request Borrower Info" at bounding box center [414, 210] width 57 height 9
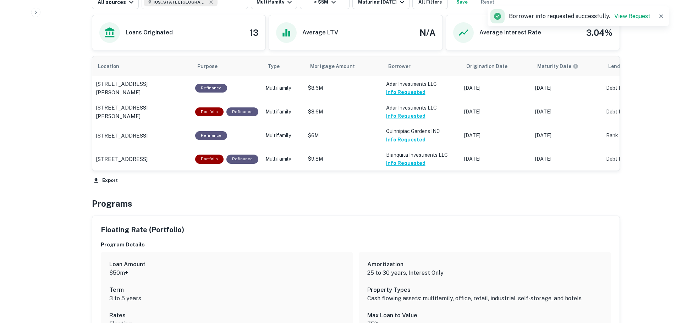
scroll to position [390, 0]
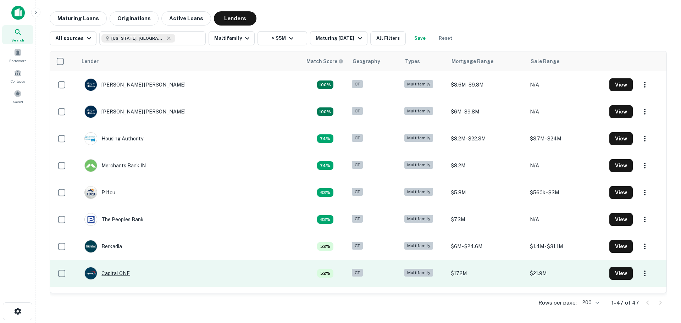
click at [109, 272] on div "Capital ONE" at bounding box center [106, 273] width 45 height 13
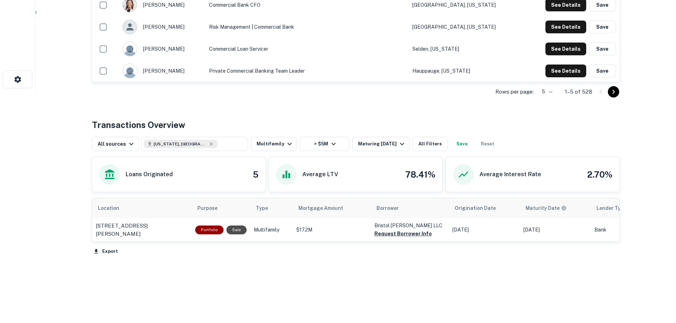
scroll to position [234, 0]
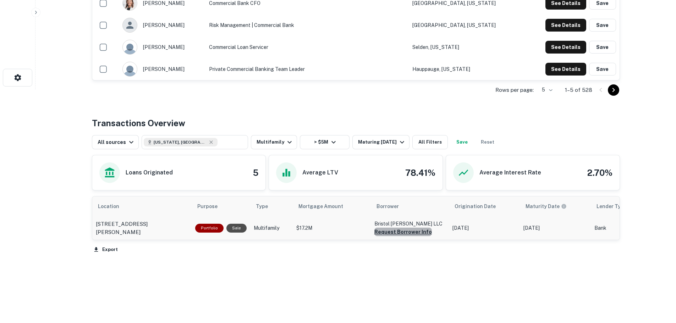
click at [403, 233] on button "Request Borrower Info" at bounding box center [402, 232] width 57 height 9
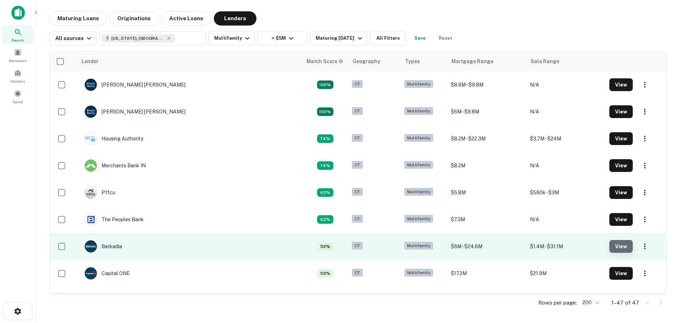
click at [609, 245] on button "View" at bounding box center [620, 246] width 23 height 13
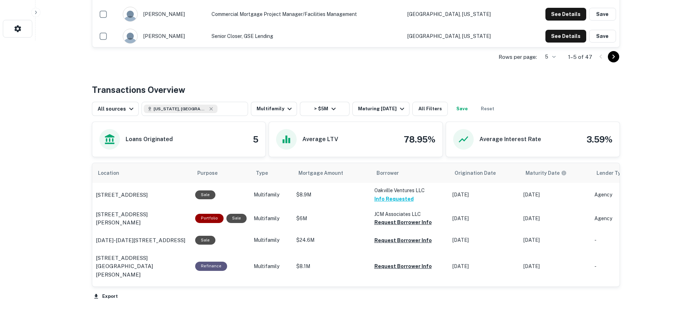
scroll to position [284, 0]
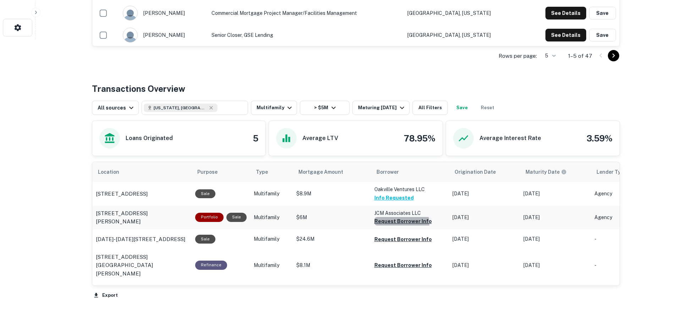
click at [399, 224] on button "Request Borrower Info" at bounding box center [402, 221] width 57 height 9
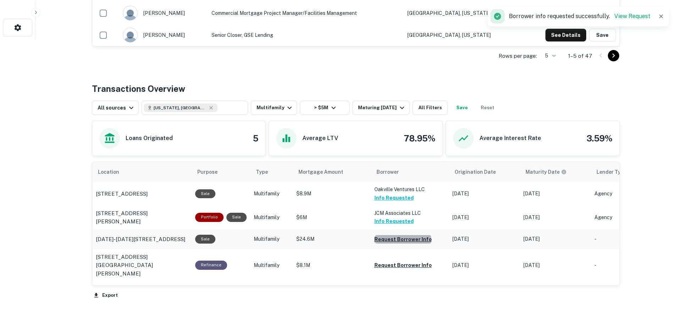
click at [400, 244] on button "Request Borrower Info" at bounding box center [402, 239] width 57 height 9
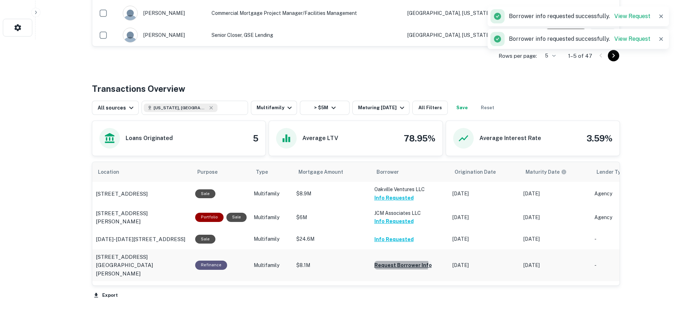
click at [394, 270] on button "Request Borrower Info" at bounding box center [402, 265] width 57 height 9
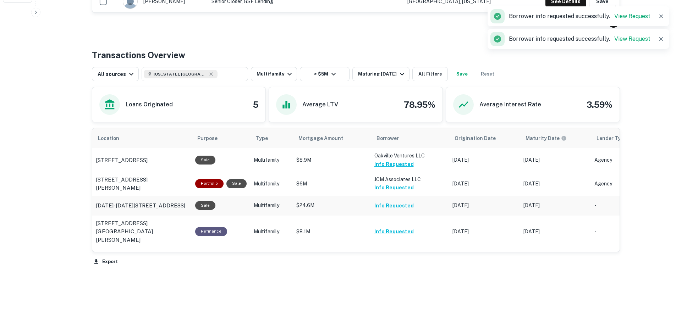
scroll to position [319, 0]
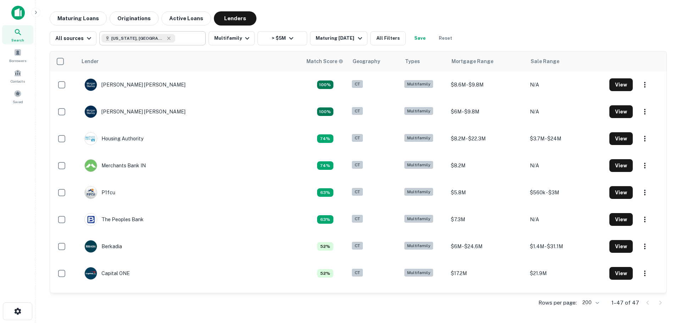
click at [166, 38] on icon at bounding box center [169, 38] width 6 height 6
paste input "**********"
type input "**********"
click at [175, 38] on input "**********" at bounding box center [188, 38] width 27 height 10
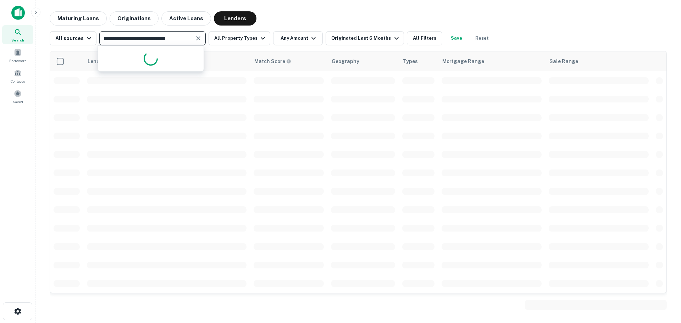
click at [112, 32] on div "**********" at bounding box center [152, 38] width 106 height 14
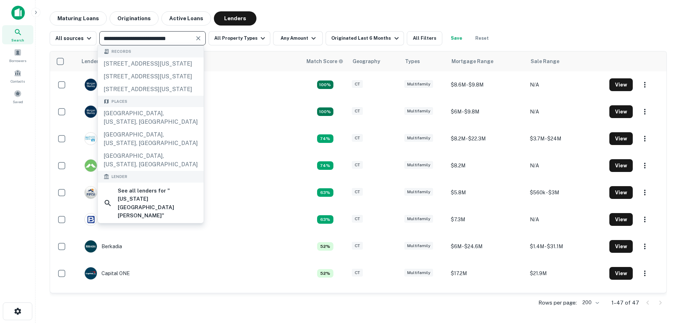
click at [196, 37] on icon "Clear" at bounding box center [198, 38] width 4 height 4
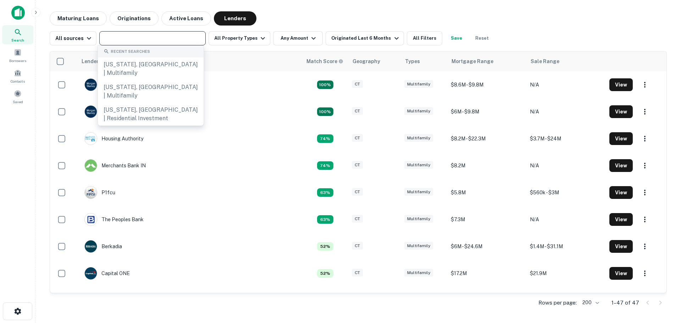
paste input "**********"
type input "**********"
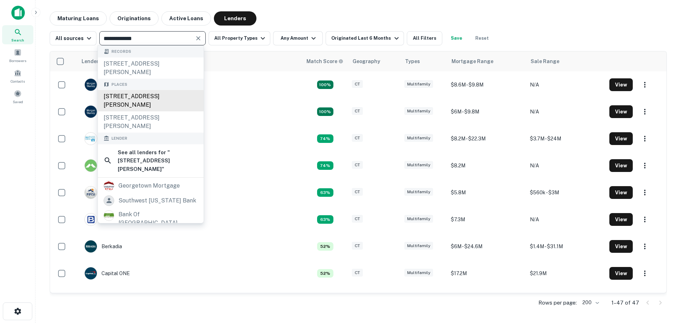
click at [143, 98] on div "301 George Street, New Haven, CT, USA" at bounding box center [151, 100] width 106 height 21
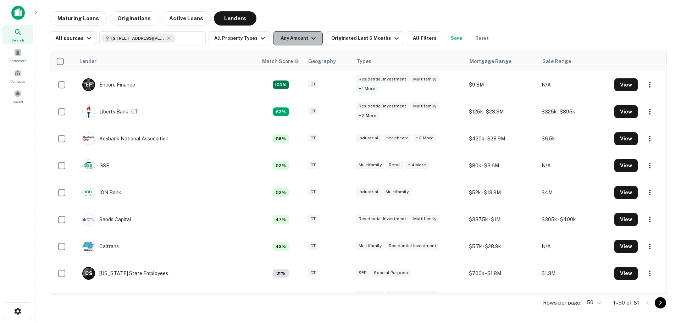
click at [311, 38] on icon "button" at bounding box center [313, 38] width 4 height 2
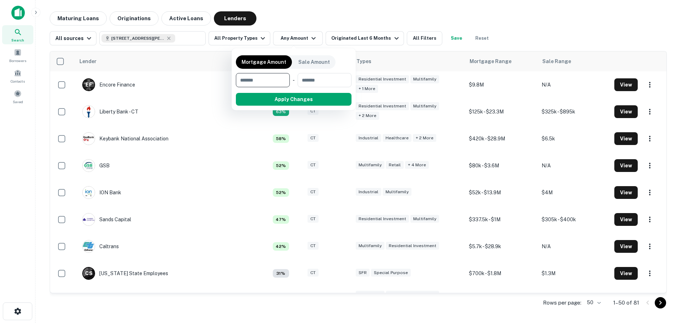
click at [246, 38] on div at bounding box center [340, 161] width 681 height 323
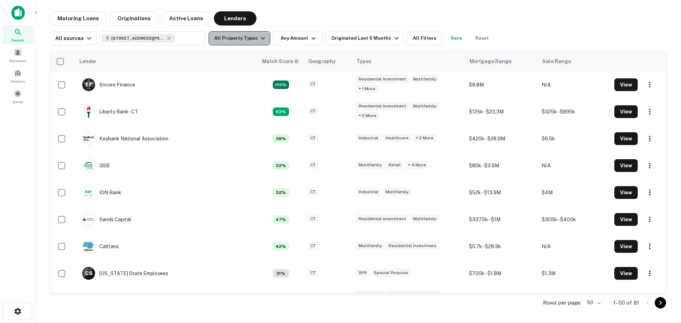
click at [248, 37] on button "All Property Types" at bounding box center [240, 38] width 62 height 14
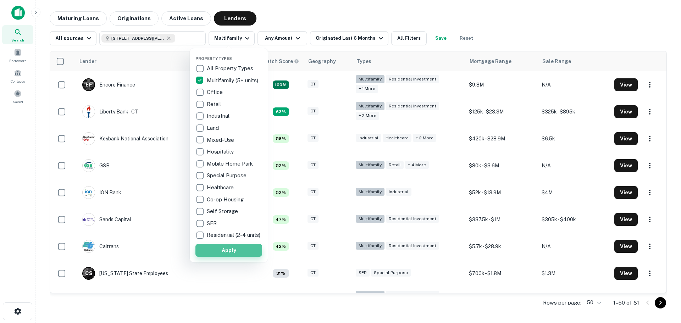
click at [230, 256] on button "Apply" at bounding box center [228, 250] width 67 height 13
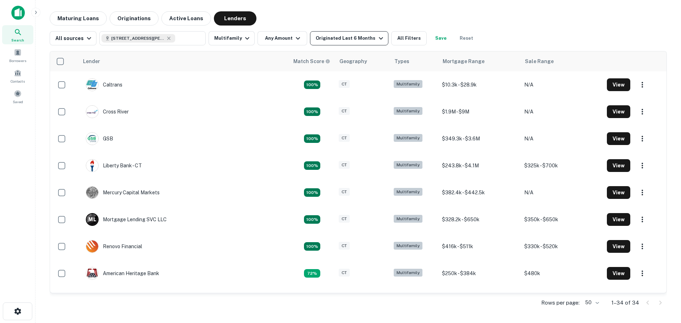
click at [346, 41] on div "Originated Last 6 Months" at bounding box center [350, 38] width 69 height 9
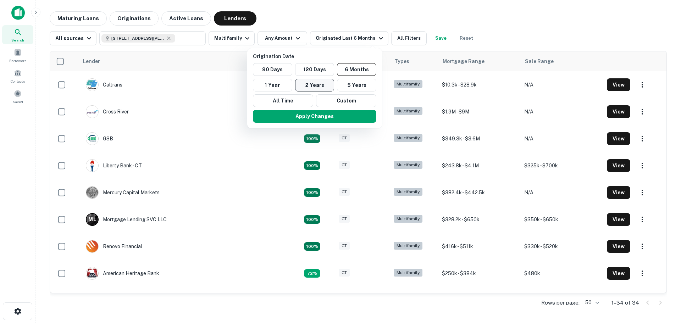
click at [323, 81] on button "2 Years" at bounding box center [314, 85] width 39 height 13
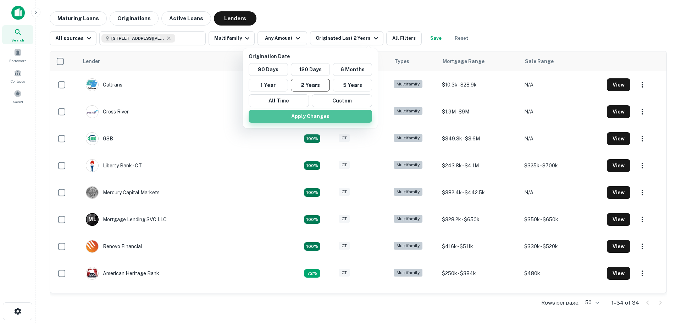
click at [318, 117] on button "Apply Changes" at bounding box center [310, 116] width 123 height 13
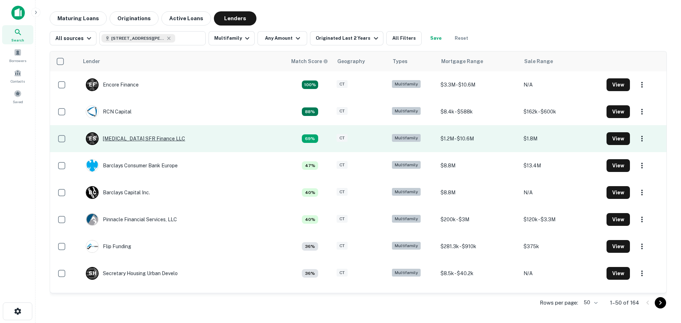
click at [122, 138] on div "E S Encore SFR Finance LLC" at bounding box center [135, 138] width 99 height 13
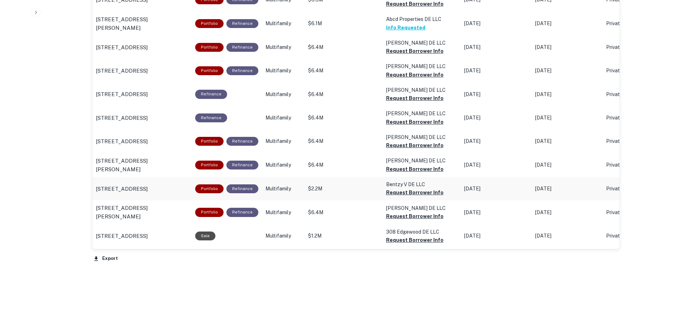
scroll to position [567, 0]
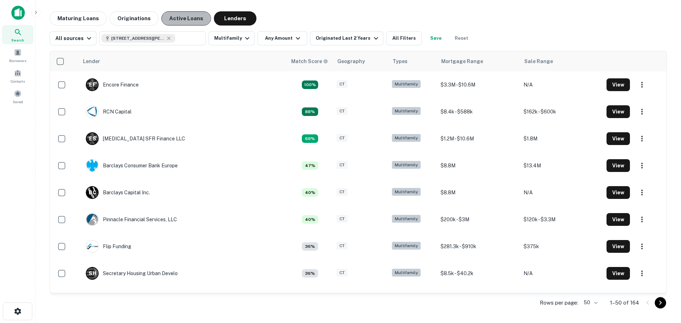
click at [170, 20] on button "Active Loans" at bounding box center [186, 18] width 50 height 14
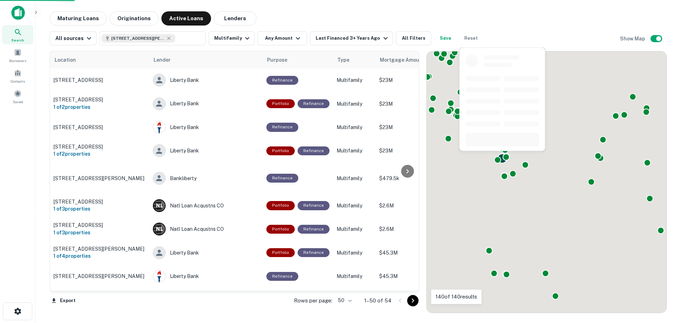
click at [498, 159] on div at bounding box center [497, 159] width 7 height 7
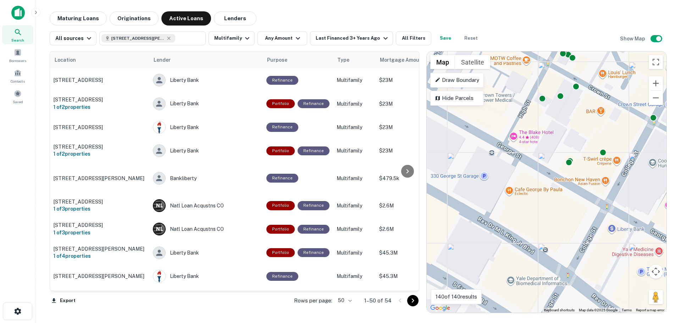
drag, startPoint x: 534, startPoint y: 170, endPoint x: 512, endPoint y: 184, distance: 26.6
click at [501, 192] on div "To navigate, press the arrow keys. To activate drag with keyboard, press Alt + …" at bounding box center [547, 181] width 240 height 261
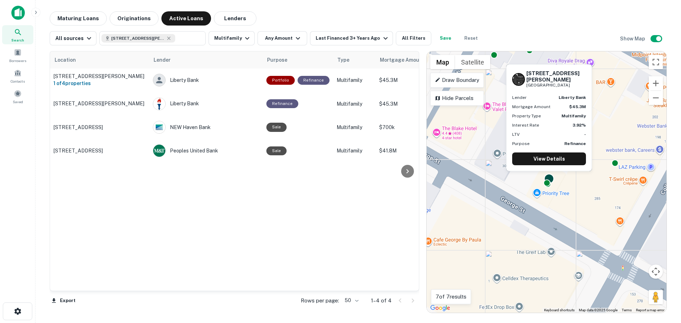
click at [551, 177] on div at bounding box center [549, 178] width 10 height 10
click at [546, 159] on link "View Details" at bounding box center [549, 158] width 74 height 13
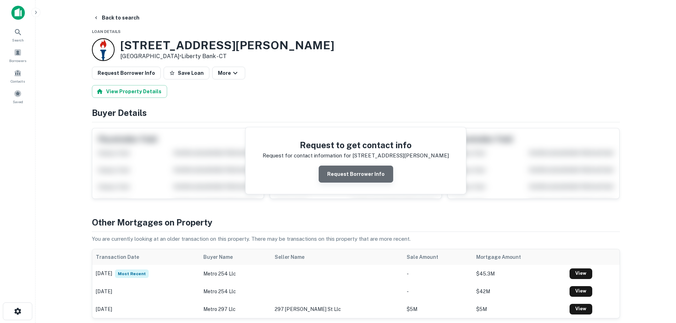
click at [361, 174] on button "Request Borrower Info" at bounding box center [355, 174] width 74 height 17
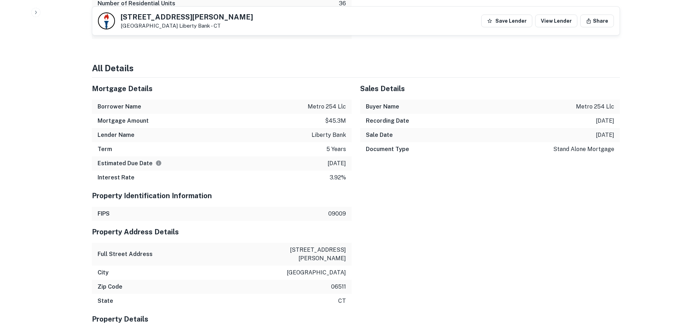
scroll to position [603, 0]
drag, startPoint x: 348, startPoint y: 163, endPoint x: 309, endPoint y: 163, distance: 39.0
click at [309, 163] on div "Estimated Due Date [DATE]" at bounding box center [222, 163] width 260 height 14
click at [331, 158] on div "Estimated Due Date [DATE]" at bounding box center [222, 163] width 260 height 14
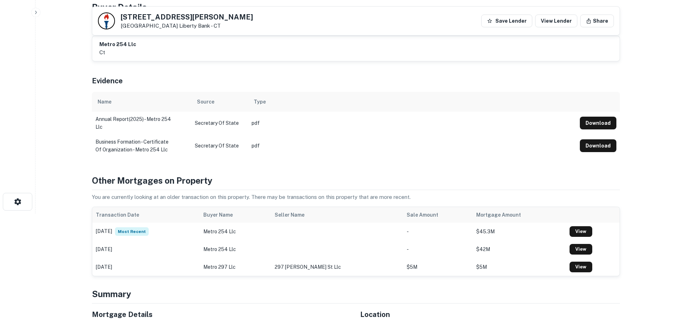
scroll to position [109, 0]
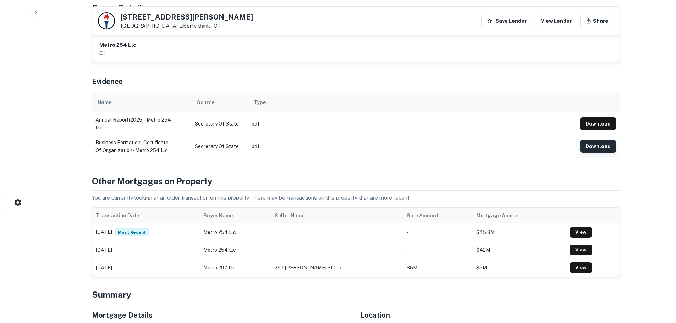
click at [595, 146] on button "Download" at bounding box center [597, 146] width 37 height 13
click at [590, 148] on button "Download" at bounding box center [597, 146] width 37 height 13
click at [590, 127] on button "Download" at bounding box center [597, 123] width 37 height 13
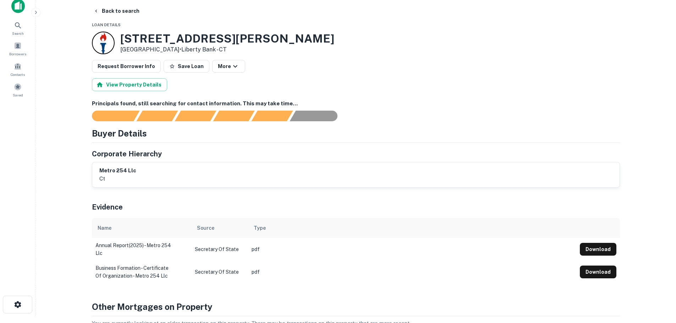
scroll to position [0, 0]
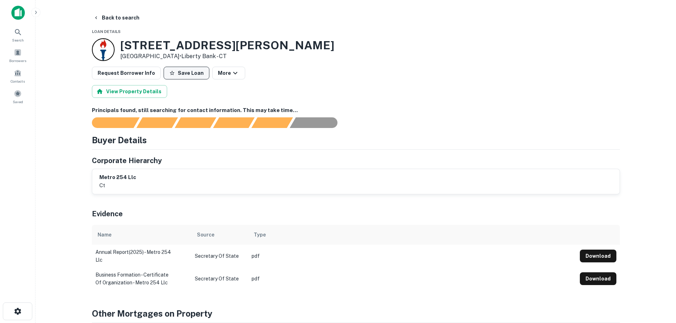
click at [171, 77] on button "Save Loan" at bounding box center [186, 73] width 46 height 13
click at [109, 17] on button "Back to search" at bounding box center [116, 17] width 52 height 13
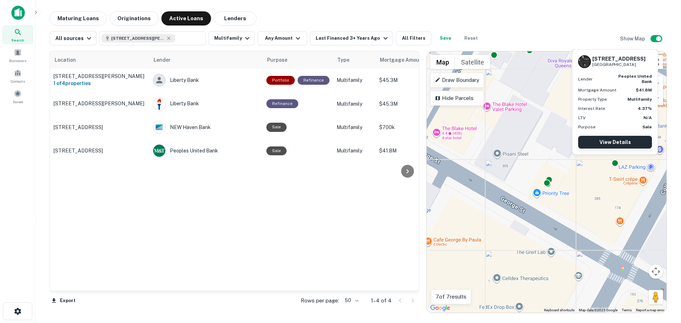
click at [613, 144] on link "View Details" at bounding box center [615, 142] width 74 height 13
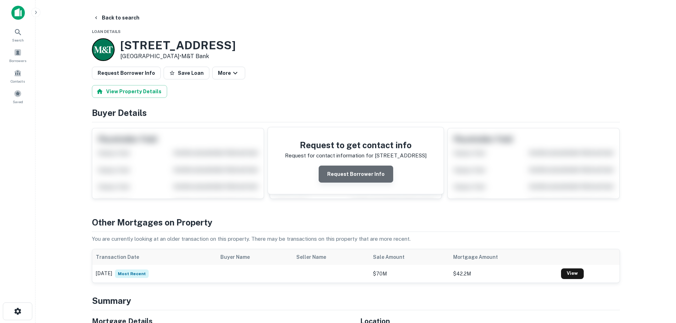
click at [368, 172] on button "Request Borrower Info" at bounding box center [355, 174] width 74 height 17
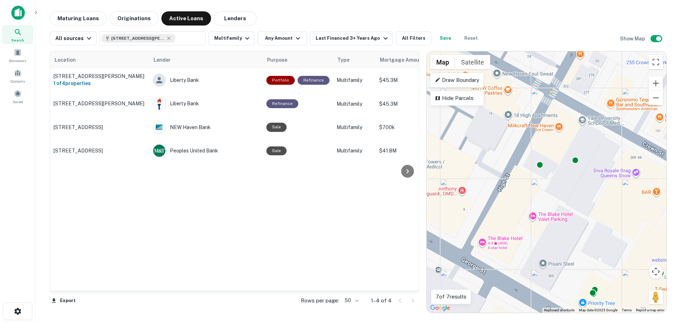
drag, startPoint x: 484, startPoint y: 158, endPoint x: 530, endPoint y: 268, distance: 119.1
click at [530, 268] on div "To activate drag with keyboard, press Alt + Enter. Once in keyboard drag state,…" at bounding box center [547, 181] width 240 height 261
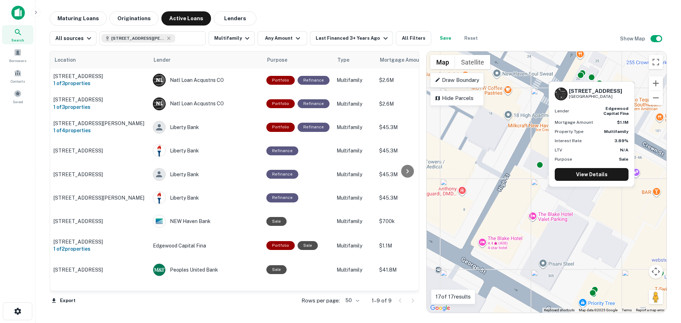
click at [591, 77] on div "[STREET_ADDRESS] Lender edgewood capital fina Mortgage Amount $1.1M Property Ty…" at bounding box center [591, 132] width 87 height 111
click at [593, 176] on link "View Details" at bounding box center [592, 174] width 74 height 13
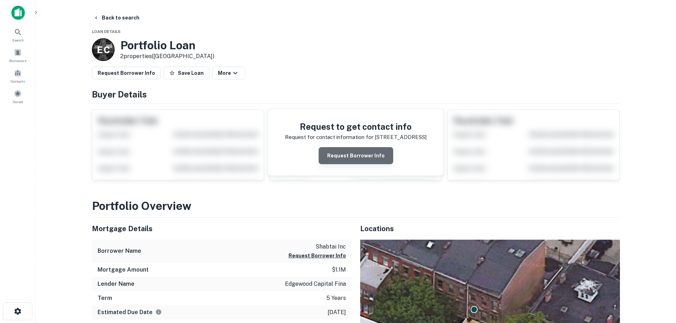
click at [372, 160] on button "Request Borrower Info" at bounding box center [355, 155] width 74 height 17
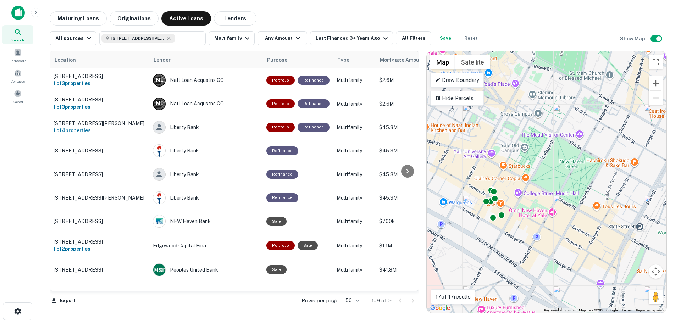
click at [541, 101] on div "To activate drag with keyboard, press Alt + Enter. Once in keyboard drag state,…" at bounding box center [547, 181] width 240 height 261
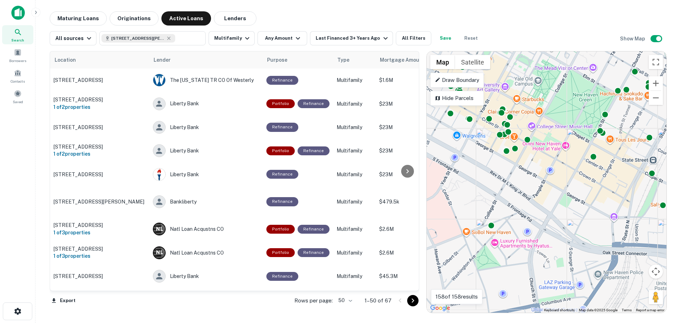
drag, startPoint x: 521, startPoint y: 281, endPoint x: 534, endPoint y: 217, distance: 65.8
click at [534, 217] on div "To activate drag with keyboard, press Alt + Enter. Once in keyboard drag state,…" at bounding box center [547, 181] width 240 height 261
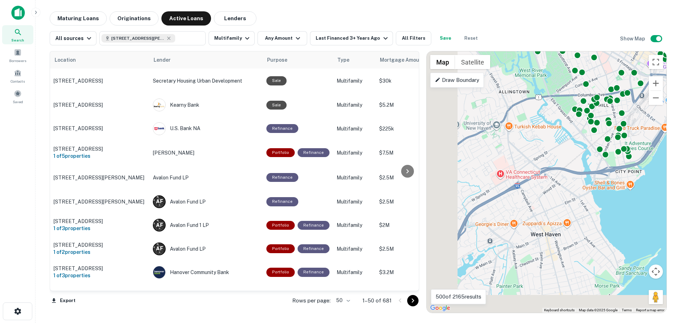
drag, startPoint x: 561, startPoint y: 293, endPoint x: 681, endPoint y: 94, distance: 232.0
click at [681, 94] on main "Maturing Loans Originations Active Loans Lenders All sources 301 George St, New…" at bounding box center [357, 161] width 645 height 323
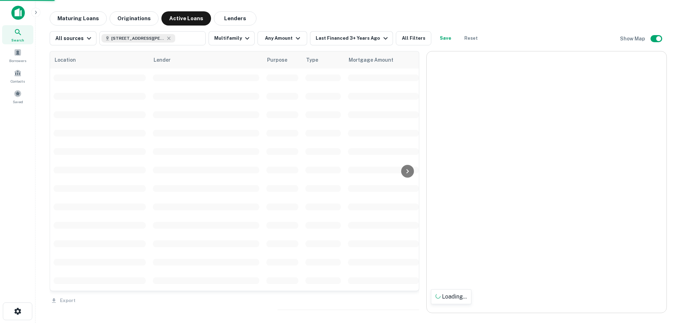
click at [623, 146] on div at bounding box center [547, 181] width 240 height 261
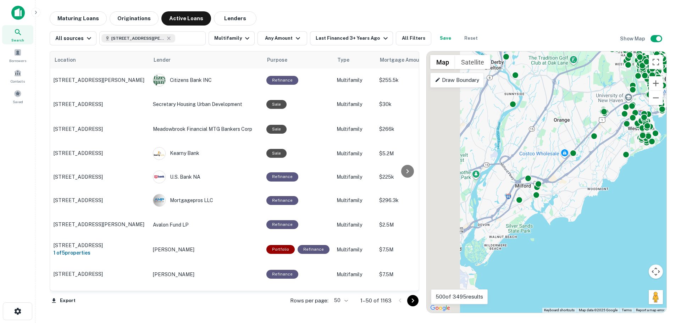
drag, startPoint x: 549, startPoint y: 246, endPoint x: 642, endPoint y: 182, distance: 112.8
click at [642, 182] on div "To activate drag with keyboard, press Alt + Enter. Once in keyboard drag state,…" at bounding box center [547, 181] width 240 height 261
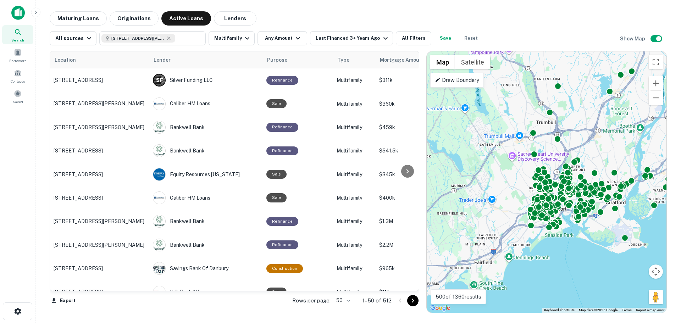
drag, startPoint x: 458, startPoint y: 262, endPoint x: 554, endPoint y: 258, distance: 96.6
click at [554, 258] on div "To activate drag with keyboard, press Alt + Enter. Once in keyboard drag state,…" at bounding box center [547, 181] width 240 height 261
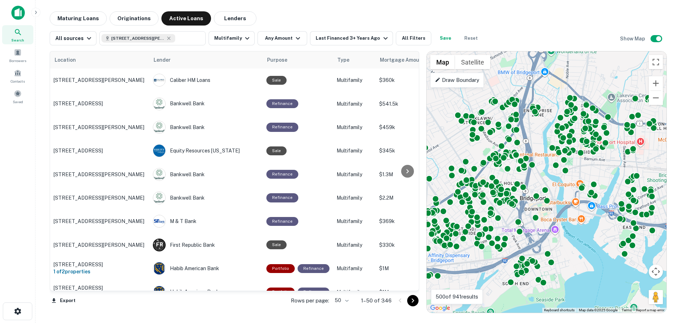
drag, startPoint x: 599, startPoint y: 195, endPoint x: 587, endPoint y: 245, distance: 51.9
click at [587, 245] on div "To activate drag with keyboard, press Alt + Enter. Once in keyboard drag state,…" at bounding box center [547, 181] width 240 height 261
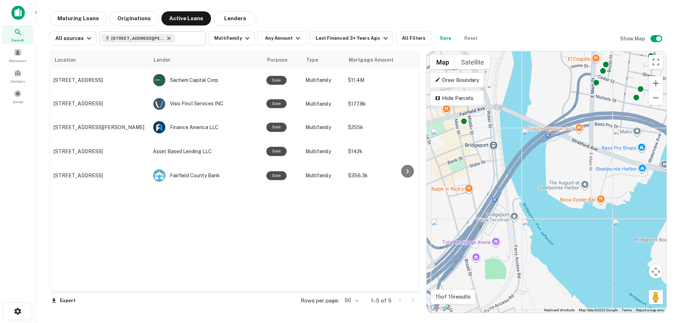
click at [167, 38] on icon at bounding box center [169, 38] width 6 height 6
type input "**********"
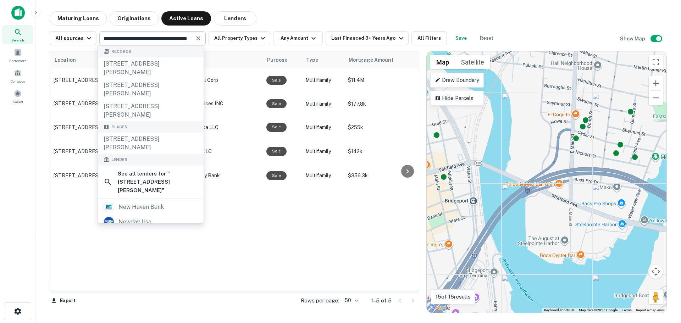
drag, startPoint x: 533, startPoint y: 171, endPoint x: 514, endPoint y: 225, distance: 57.4
click at [514, 225] on div "To activate drag with keyboard, press Alt + Enter. Once in keyboard drag state,…" at bounding box center [547, 181] width 240 height 261
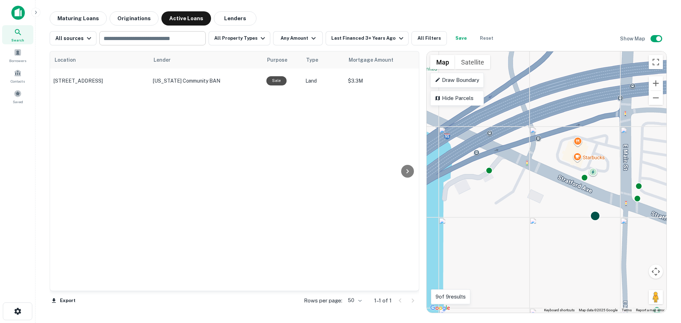
click at [597, 217] on div at bounding box center [595, 216] width 10 height 10
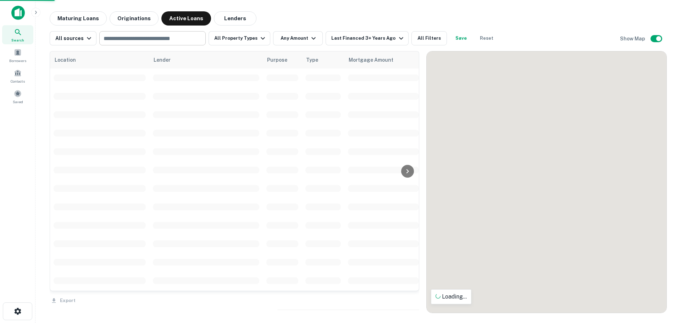
click at [533, 197] on div at bounding box center [547, 181] width 240 height 261
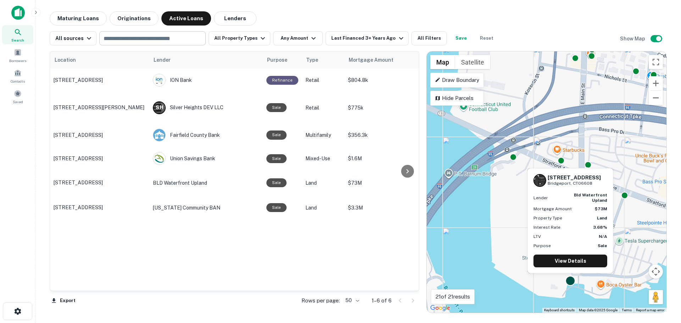
click at [572, 279] on div at bounding box center [570, 281] width 10 height 10
click at [568, 260] on link "View Details" at bounding box center [570, 261] width 74 height 13
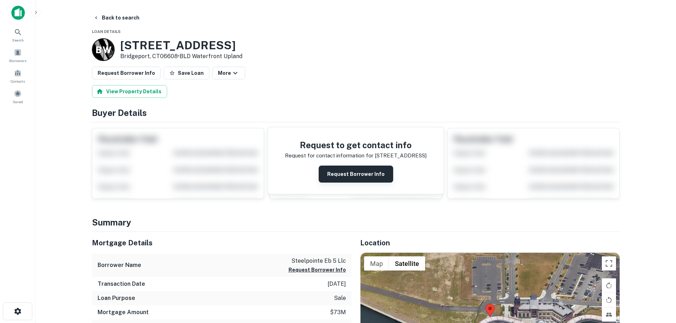
click at [362, 177] on button "Request Borrower Info" at bounding box center [355, 174] width 74 height 17
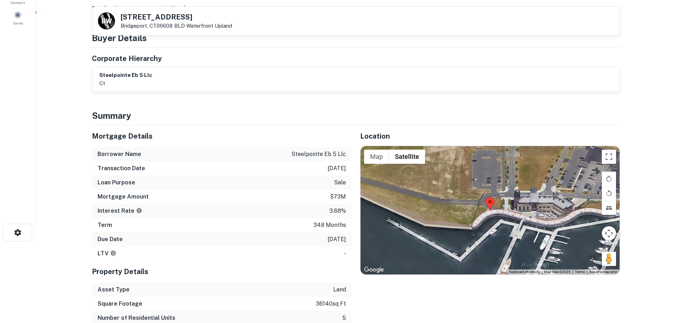
scroll to position [20, 0]
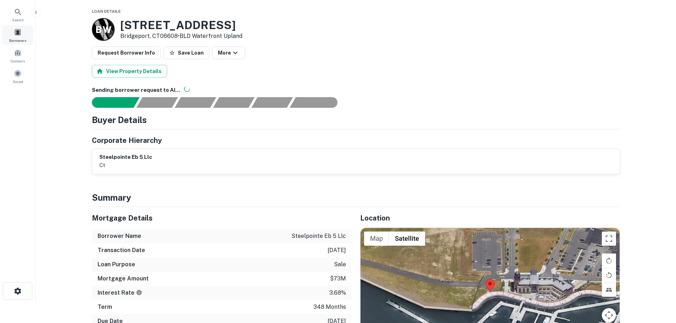
click at [20, 31] on span at bounding box center [18, 32] width 8 height 8
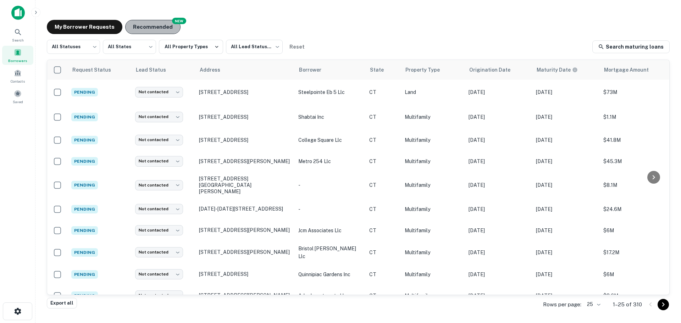
click at [150, 24] on button "Recommended" at bounding box center [152, 27] width 55 height 14
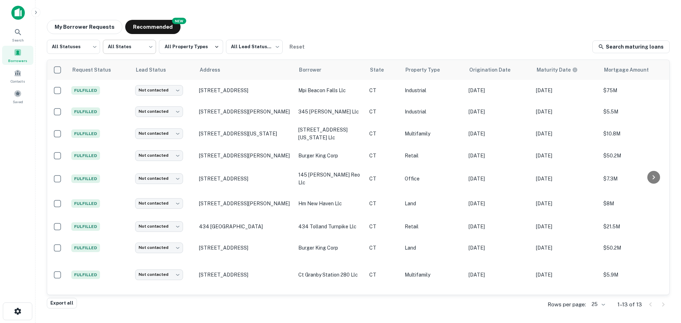
click at [123, 50] on body "Search Borrowers Contacts Saved My Borrower Requests NEW Recommended All Status…" at bounding box center [340, 161] width 681 height 323
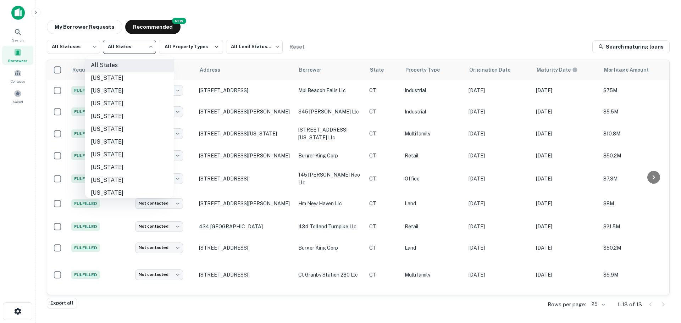
click at [116, 152] on li "[US_STATE]" at bounding box center [129, 154] width 89 height 13
type input "**"
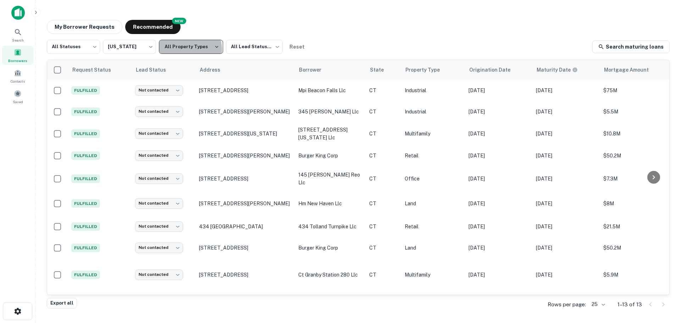
click at [188, 49] on button "All Property Types" at bounding box center [191, 47] width 64 height 14
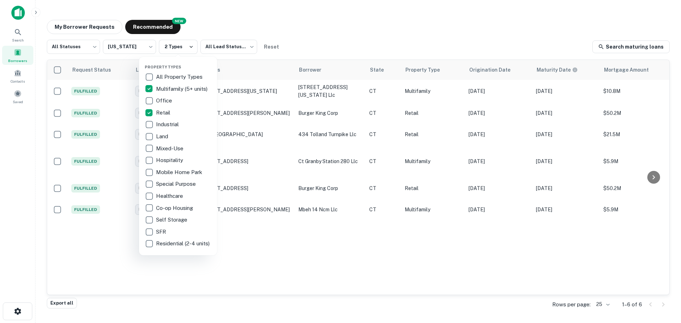
click at [324, 29] on div at bounding box center [340, 161] width 681 height 323
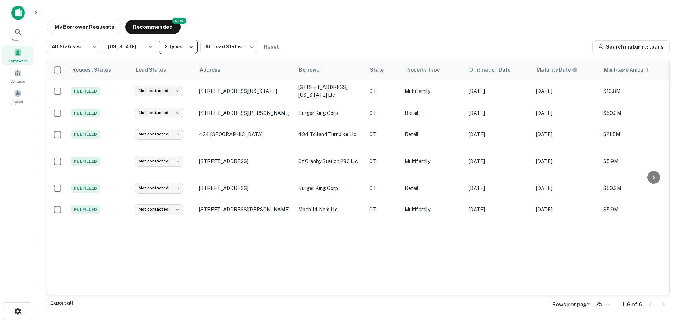
click at [171, 48] on button "2 Types" at bounding box center [178, 47] width 39 height 14
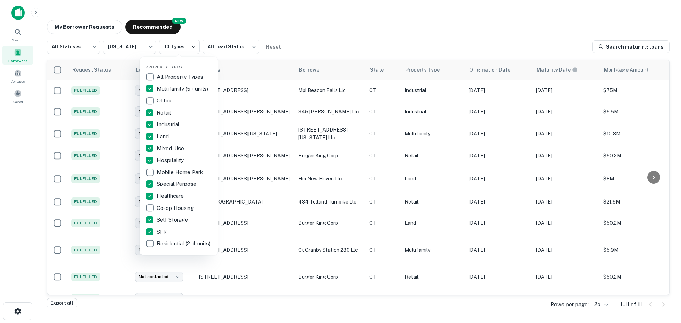
click at [332, 37] on div at bounding box center [340, 161] width 681 height 323
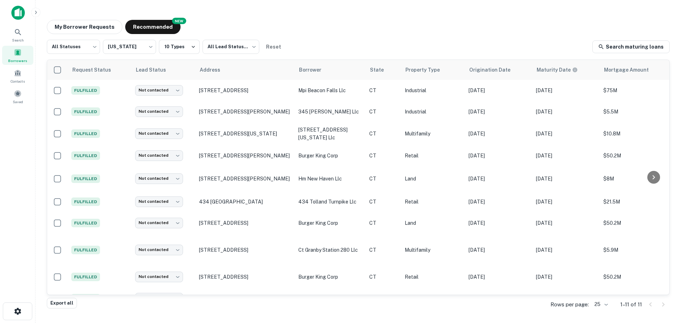
click at [605, 303] on body "Search Borrowers Contacts Saved My Borrower Requests NEW Recommended All Status…" at bounding box center [340, 161] width 681 height 323
click at [87, 46] on div at bounding box center [340, 161] width 681 height 323
click at [87, 46] on body "Search Borrowers Contacts Saved My Borrower Requests NEW Recommended All Status…" at bounding box center [340, 161] width 681 height 323
click at [330, 42] on div at bounding box center [340, 161] width 681 height 323
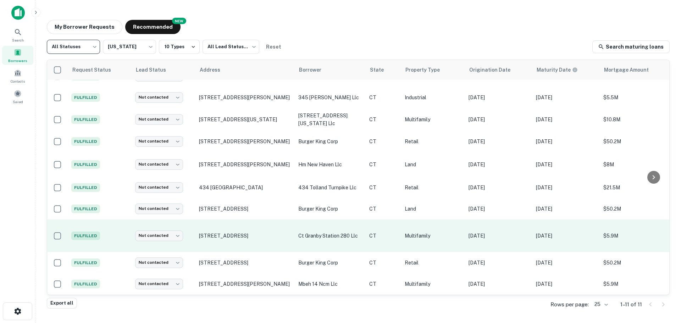
scroll to position [43, 0]
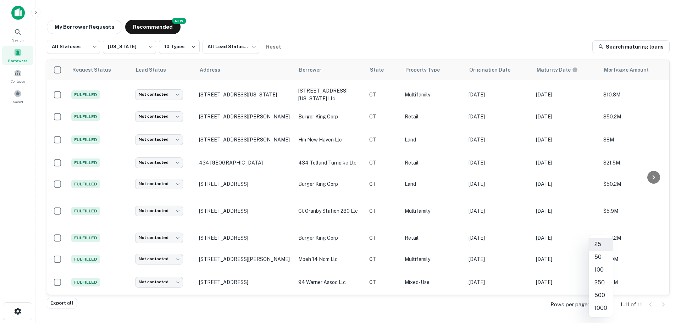
click at [606, 303] on body "Search Borrowers Contacts Saved My Borrower Requests NEW Recommended All Status…" at bounding box center [340, 161] width 681 height 323
click at [598, 268] on li "100" at bounding box center [601, 269] width 24 height 13
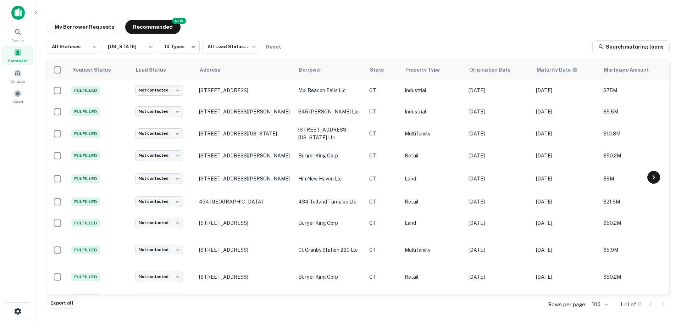
click at [650, 177] on icon at bounding box center [653, 177] width 9 height 9
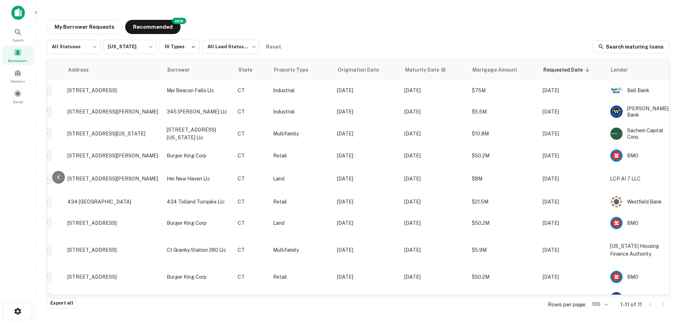
scroll to position [0, 145]
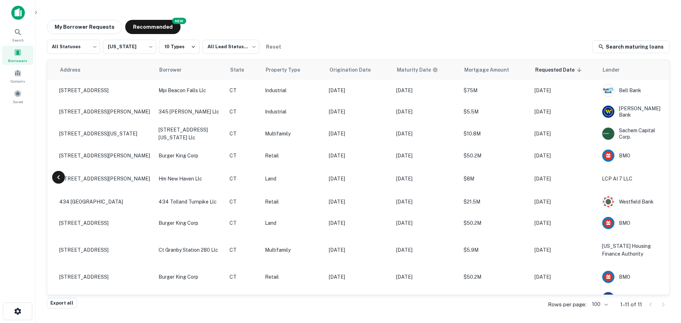
click at [60, 176] on icon at bounding box center [58, 177] width 2 height 4
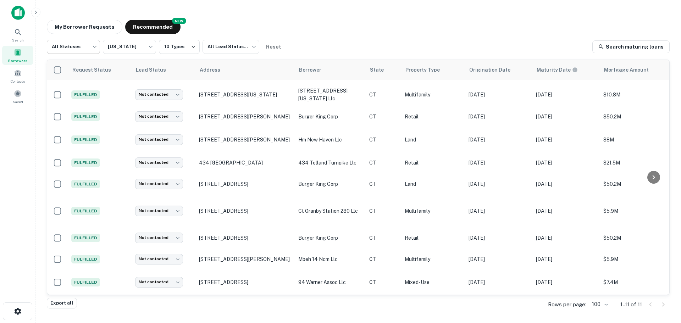
scroll to position [43, 0]
click at [74, 46] on body "Search Borrowers Contacts Saved My Borrower Requests NEW Recommended All Status…" at bounding box center [340, 161] width 681 height 323
click at [98, 24] on div at bounding box center [340, 161] width 681 height 323
click at [133, 29] on button "Recommended" at bounding box center [152, 27] width 55 height 14
click at [88, 28] on button "My Borrower Requests" at bounding box center [85, 27] width 76 height 14
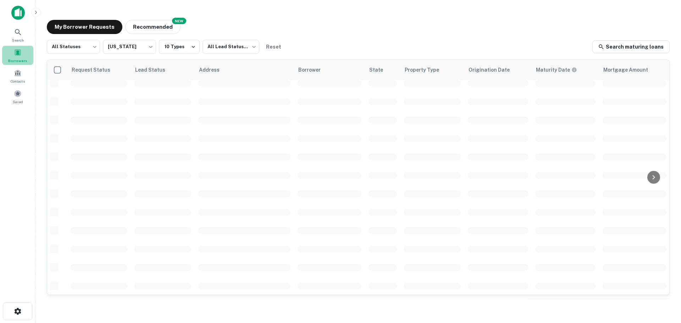
click at [14, 61] on span "Borrowers" at bounding box center [17, 61] width 19 height 6
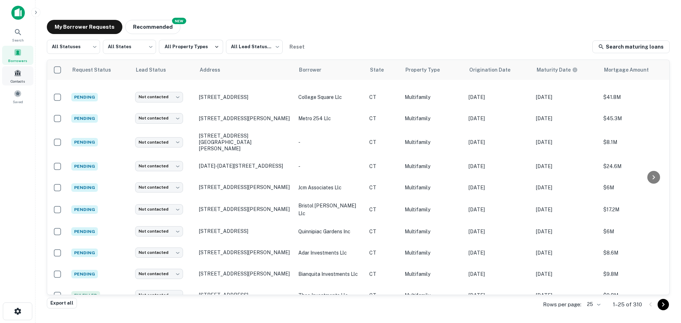
click at [22, 74] on div "Contacts" at bounding box center [17, 75] width 31 height 19
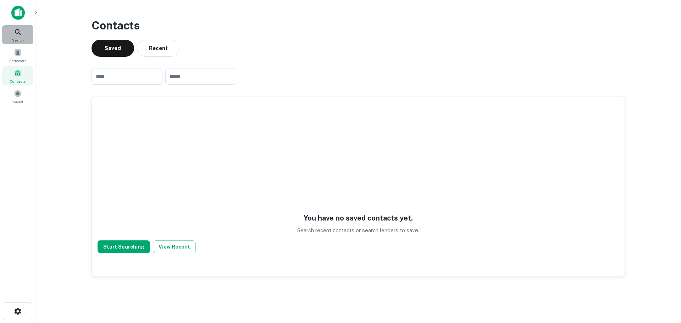
click at [19, 33] on icon at bounding box center [18, 32] width 6 height 6
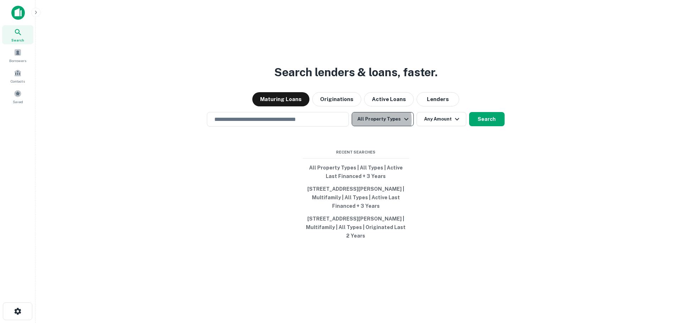
click at [366, 120] on button "All Property Types" at bounding box center [382, 119] width 62 height 14
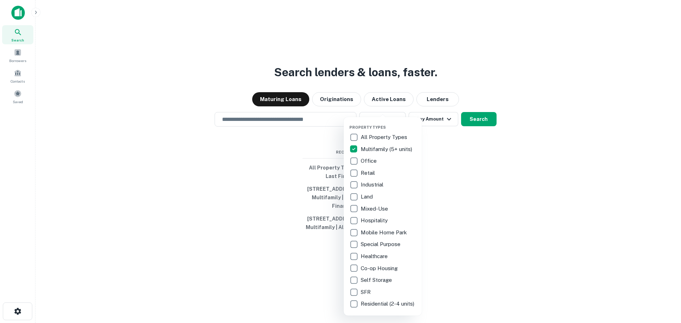
click at [434, 122] on div at bounding box center [340, 161] width 681 height 323
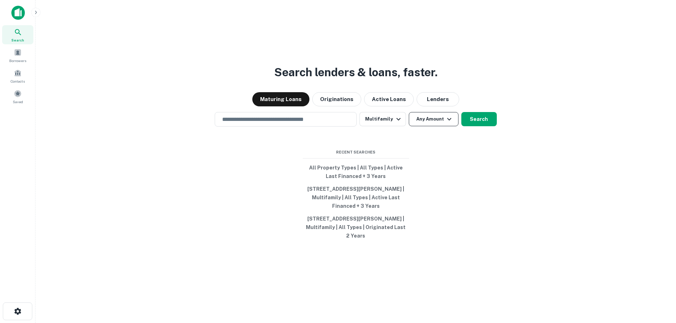
click at [438, 118] on button "Any Amount" at bounding box center [434, 119] width 50 height 14
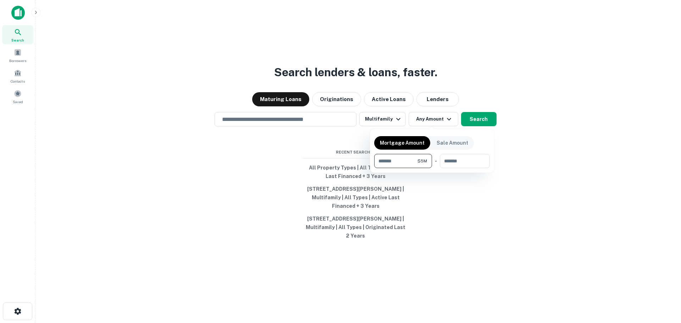
type input "*******"
click at [253, 122] on div at bounding box center [340, 161] width 681 height 323
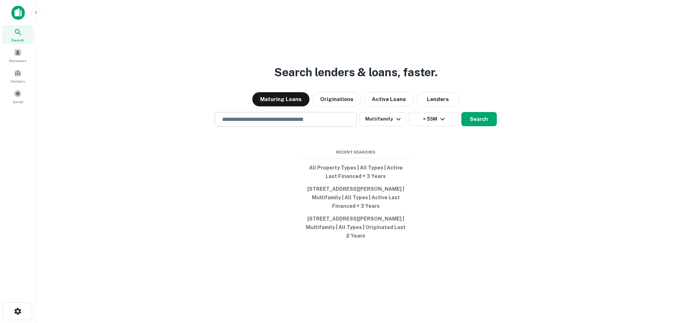
click at [252, 120] on input "text" at bounding box center [285, 119] width 135 height 8
type input "**********"
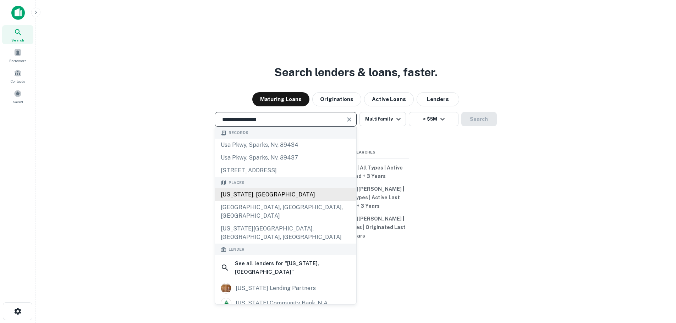
click at [270, 196] on div "[US_STATE], [GEOGRAPHIC_DATA]" at bounding box center [285, 194] width 141 height 13
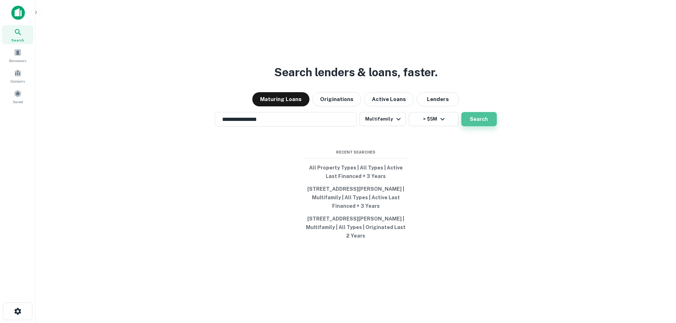
click at [473, 123] on button "Search" at bounding box center [478, 119] width 35 height 14
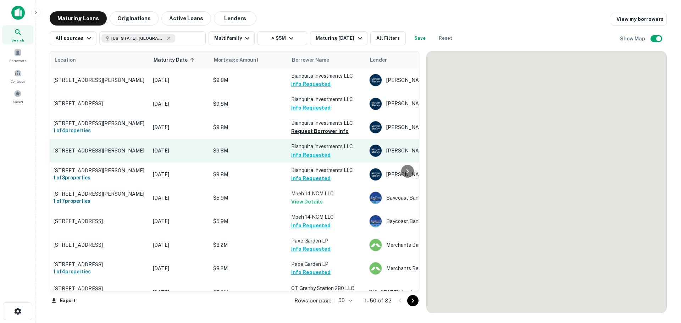
scroll to position [43, 0]
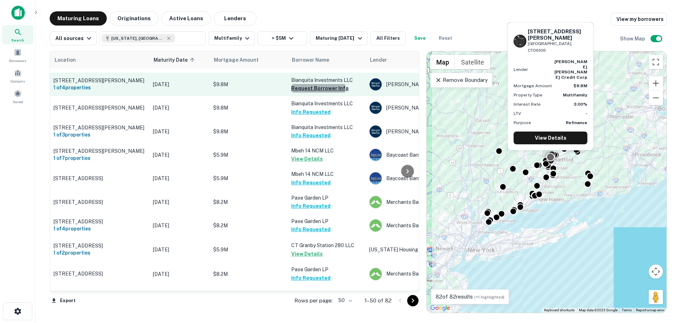
click at [301, 88] on button "Request Borrower Info" at bounding box center [319, 88] width 57 height 9
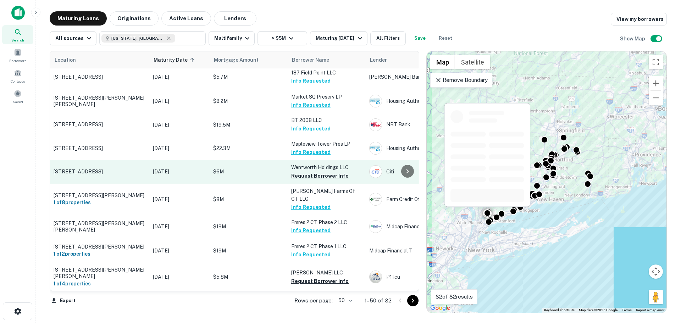
scroll to position [681, 0]
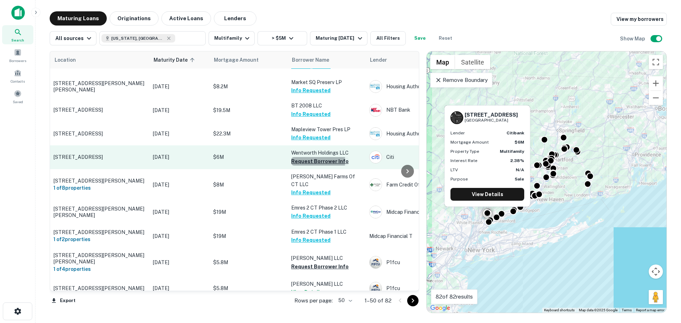
click at [299, 157] on button "Request Borrower Info" at bounding box center [319, 161] width 57 height 9
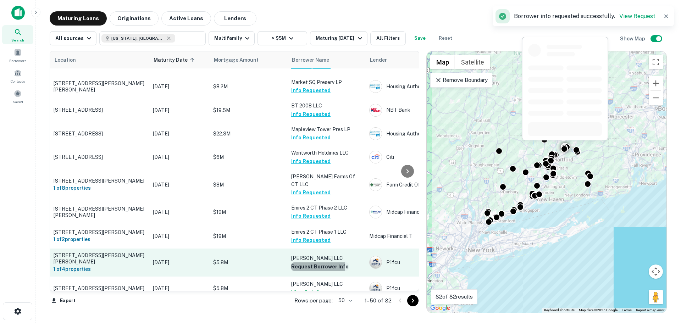
click at [309, 262] on button "Request Borrower Info" at bounding box center [319, 266] width 57 height 9
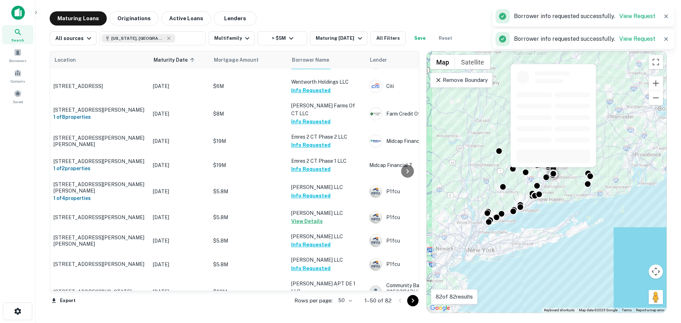
scroll to position [979, 0]
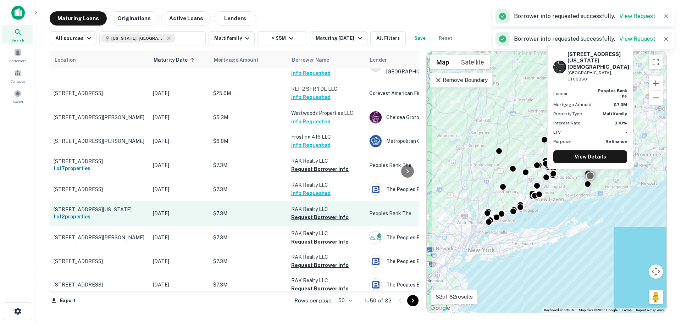
click at [305, 213] on button "Request Borrower Info" at bounding box center [319, 217] width 57 height 9
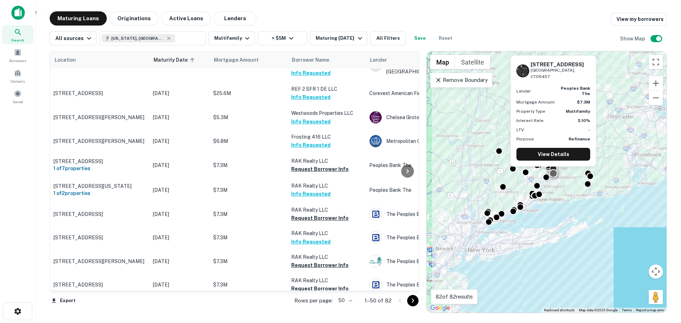
click at [316, 308] on button "Request Borrower Info" at bounding box center [319, 312] width 57 height 9
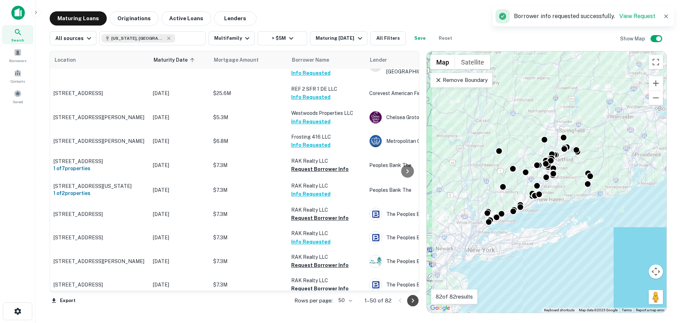
click at [416, 302] on icon "Go to next page" at bounding box center [413, 300] width 9 height 9
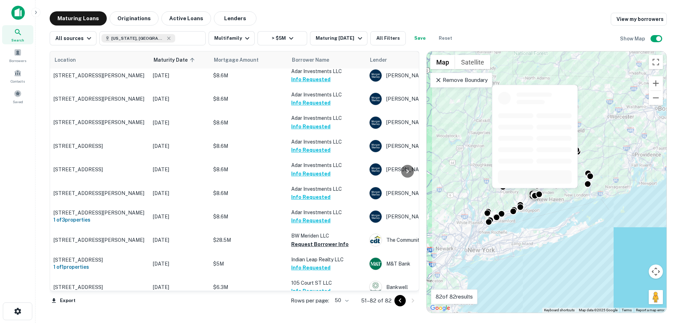
scroll to position [152, 0]
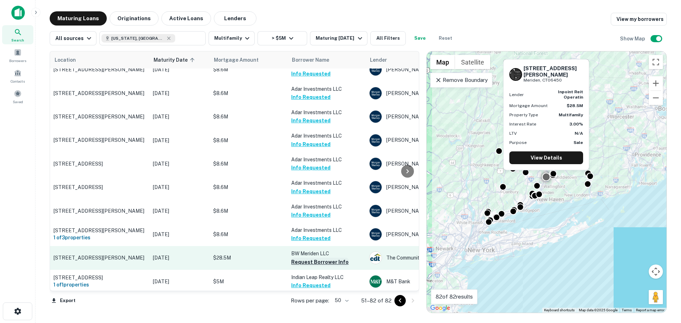
click at [318, 260] on button "Request Borrower Info" at bounding box center [319, 262] width 57 height 9
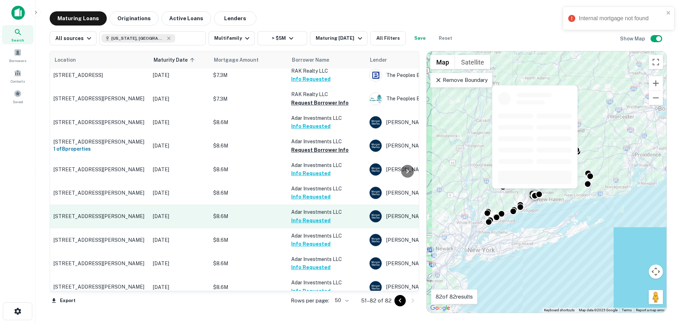
scroll to position [0, 0]
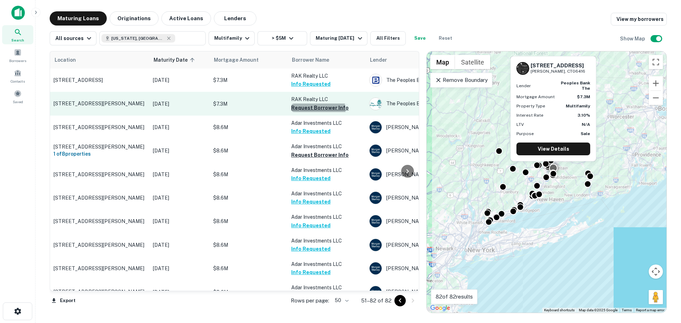
click at [312, 111] on button "Request Borrower Info" at bounding box center [319, 108] width 57 height 9
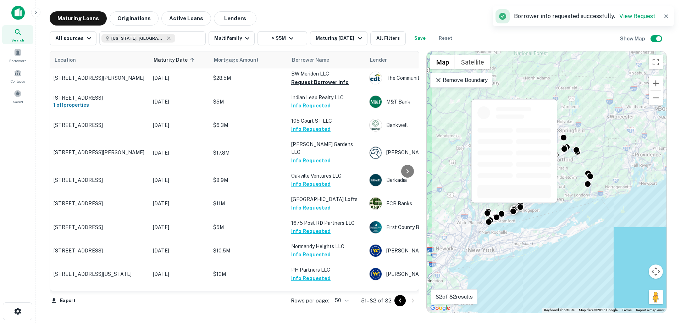
scroll to position [542, 0]
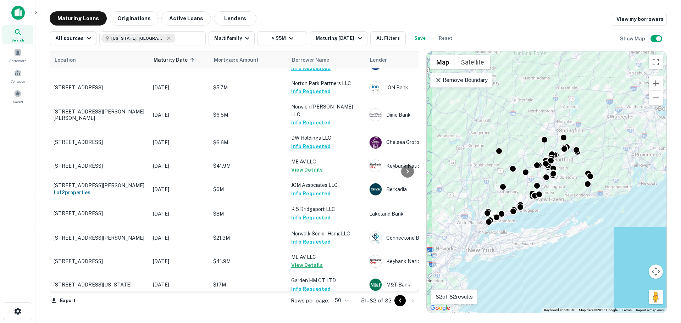
click at [420, 39] on button "Save" at bounding box center [420, 38] width 23 height 14
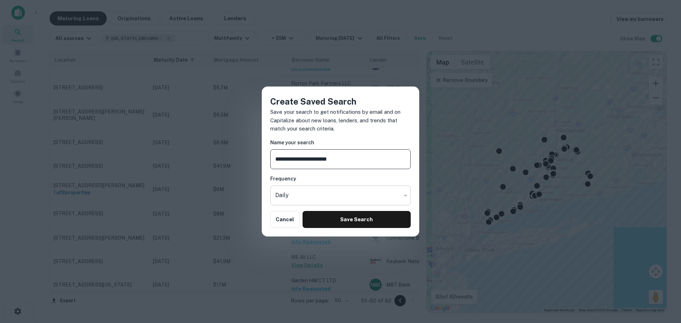
type input "**********"
click at [334, 195] on body "Search Borrowers Contacts Saved Maturing Loans Originations Active Loans Lender…" at bounding box center [340, 161] width 681 height 323
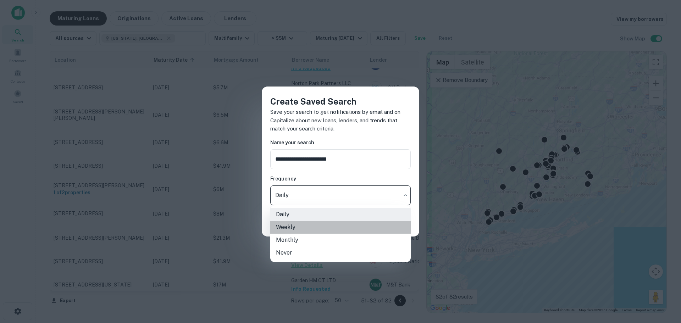
click at [329, 227] on li "Weekly" at bounding box center [340, 227] width 140 height 13
type input "******"
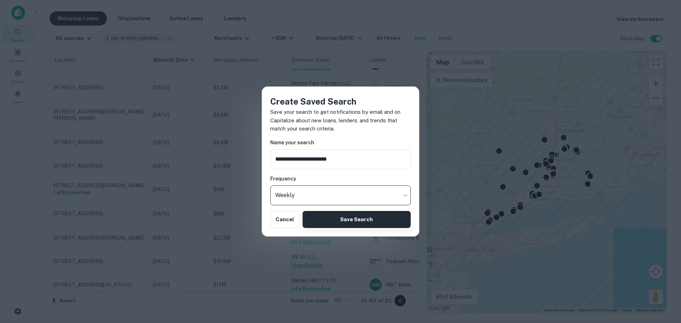
click at [328, 219] on button "Save Search" at bounding box center [357, 219] width 108 height 17
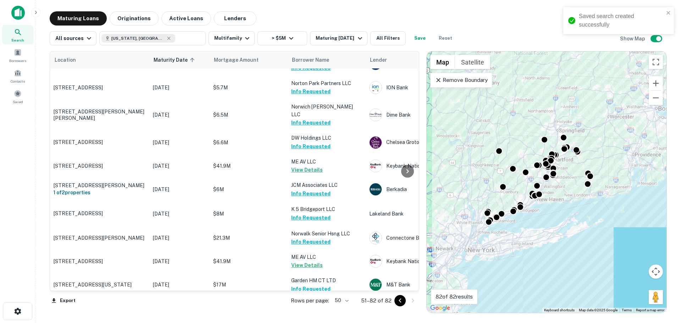
click at [23, 33] on div "Search" at bounding box center [17, 34] width 31 height 19
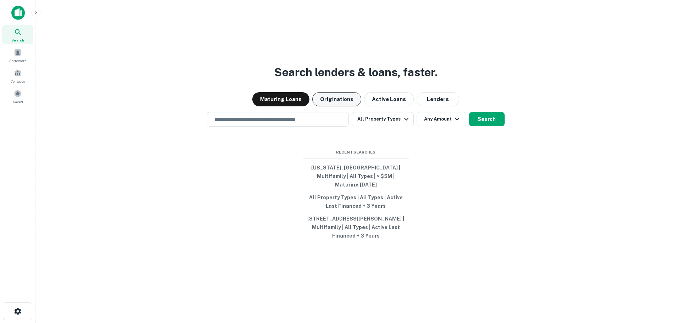
click at [337, 99] on button "Originations" at bounding box center [336, 99] width 49 height 14
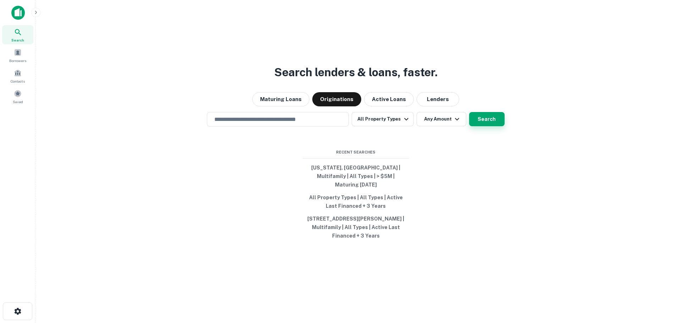
click at [486, 123] on button "Search" at bounding box center [486, 119] width 35 height 14
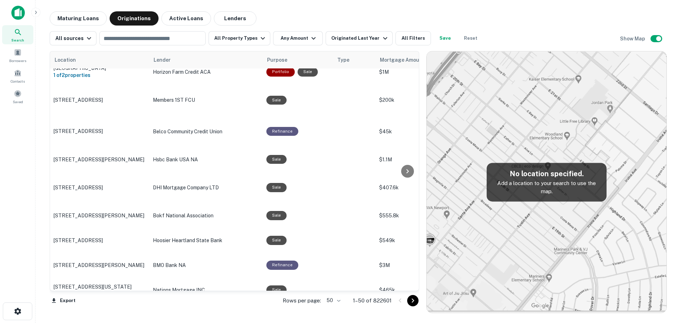
scroll to position [81, 0]
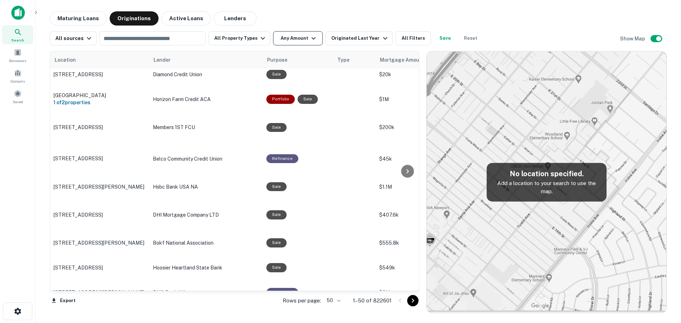
click at [290, 38] on button "Any Amount" at bounding box center [298, 38] width 50 height 14
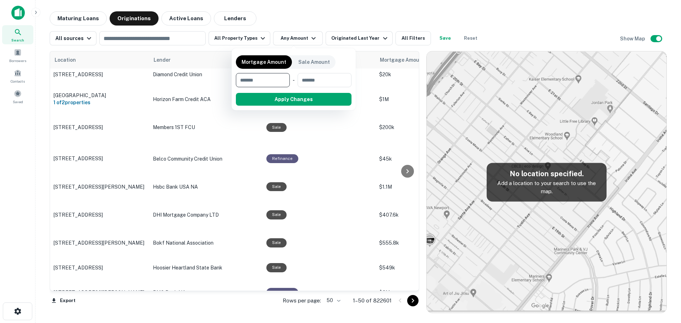
click at [233, 35] on div at bounding box center [340, 161] width 681 height 323
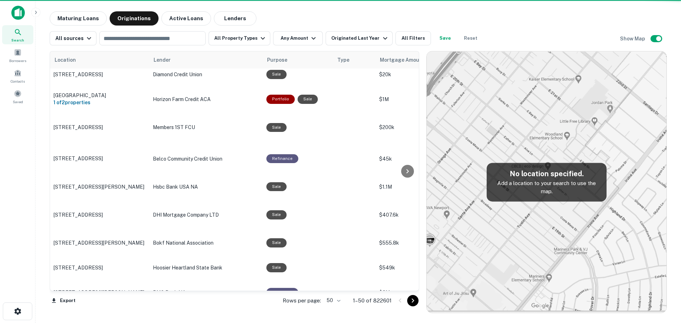
click at [234, 37] on button "All Property Types" at bounding box center [240, 38] width 62 height 14
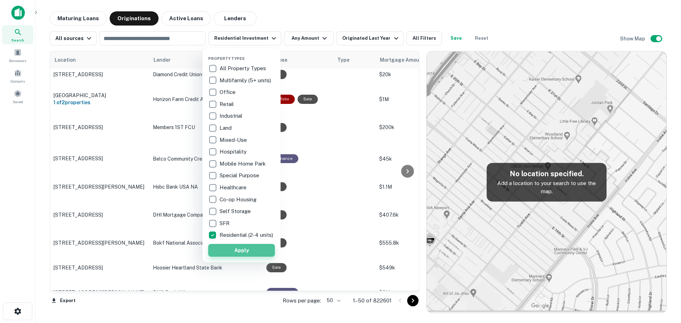
click at [224, 252] on button "Apply" at bounding box center [241, 250] width 67 height 13
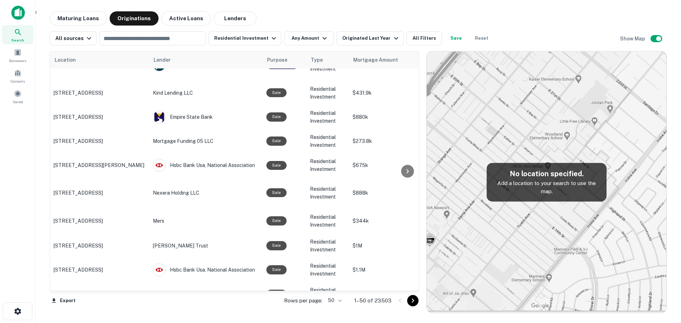
scroll to position [506, 0]
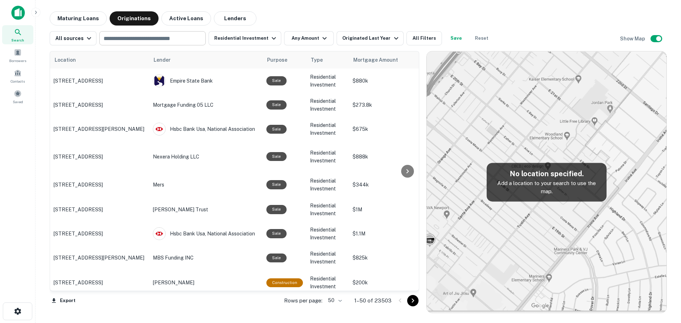
click at [174, 39] on input "text" at bounding box center [151, 38] width 101 height 10
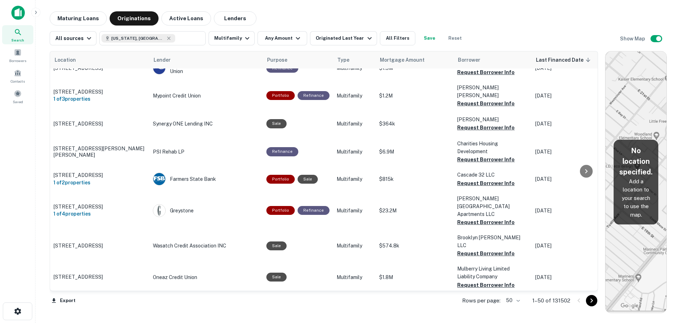
drag, startPoint x: 426, startPoint y: 144, endPoint x: 640, endPoint y: 146, distance: 213.9
click at [640, 146] on div "Location Lender Purpose Type Mortgage Amount Borrower Last Financed Date sorted…" at bounding box center [358, 179] width 617 height 268
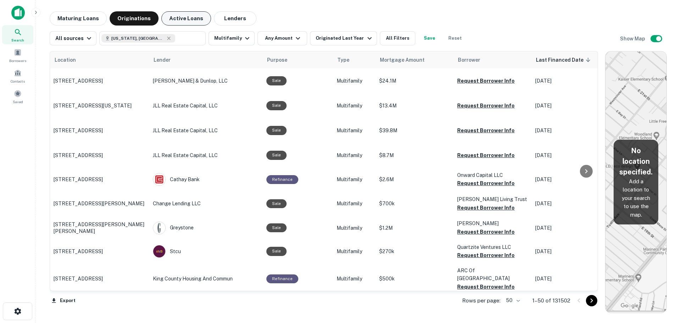
click at [177, 20] on button "Active Loans" at bounding box center [186, 18] width 50 height 14
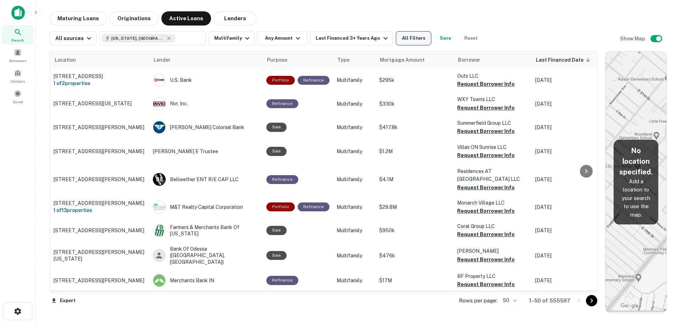
click at [407, 39] on button "All Filters" at bounding box center [413, 38] width 35 height 14
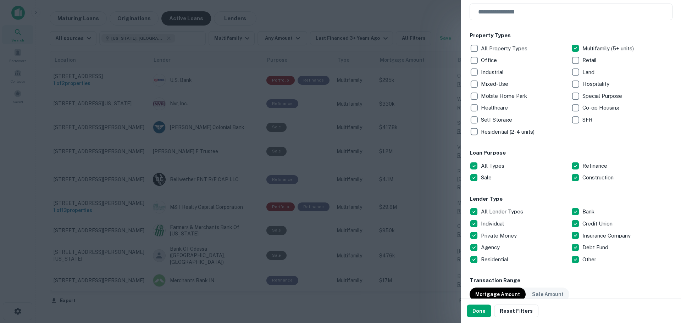
scroll to position [106, 0]
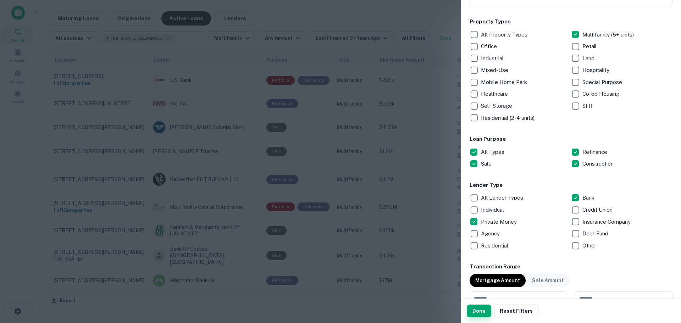
click at [478, 311] on button "Done" at bounding box center [479, 311] width 24 height 13
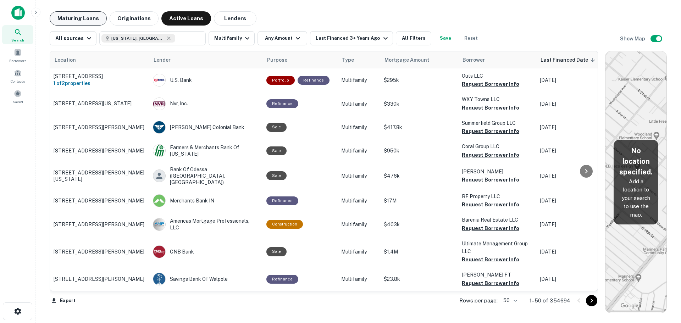
click at [81, 20] on button "Maturing Loans" at bounding box center [78, 18] width 57 height 14
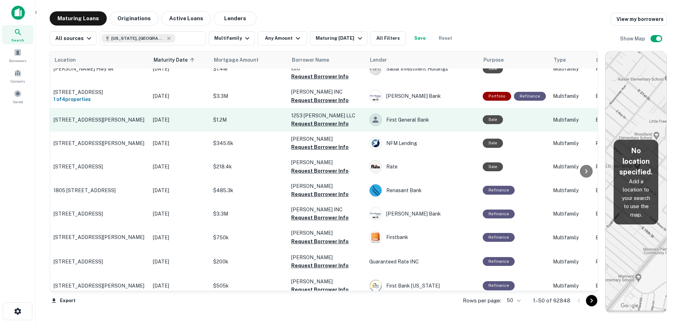
scroll to position [71, 0]
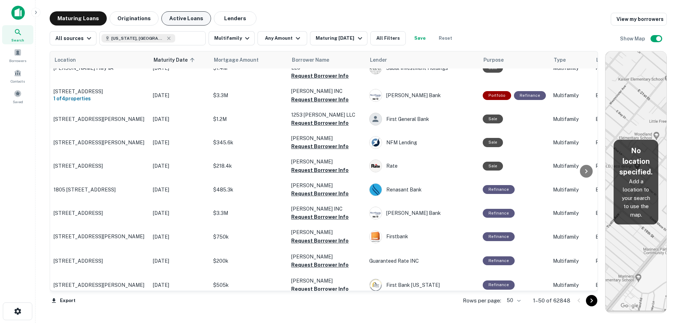
click at [183, 20] on button "Active Loans" at bounding box center [186, 18] width 50 height 14
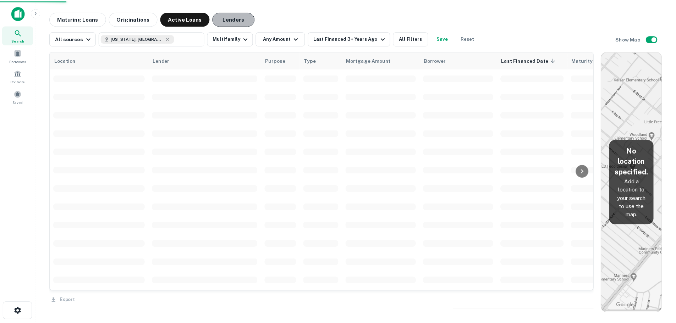
scroll to position [71, 0]
click at [234, 17] on button "Lenders" at bounding box center [235, 18] width 43 height 14
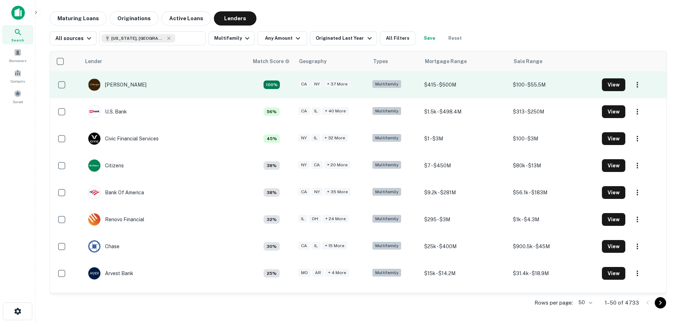
click at [189, 83] on td "J.p. Morgan" at bounding box center [165, 84] width 168 height 27
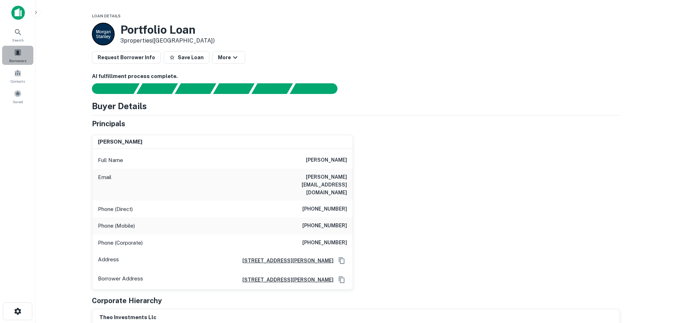
click at [20, 52] on span at bounding box center [18, 53] width 8 height 8
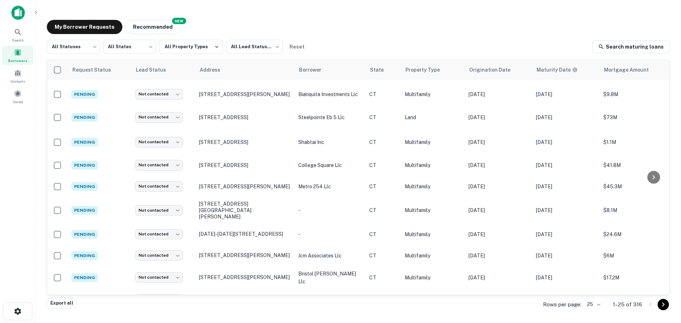
scroll to position [106, 0]
